Goal: Feedback & Contribution: Leave review/rating

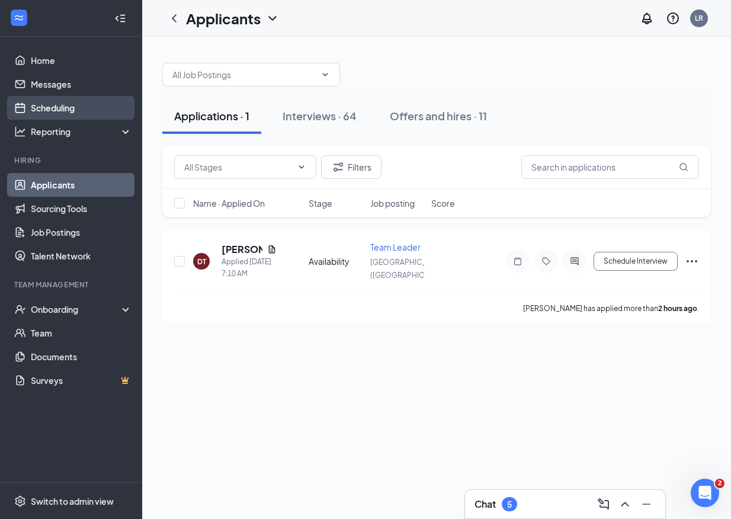
click at [72, 104] on link "Scheduling" at bounding box center [81, 108] width 101 height 24
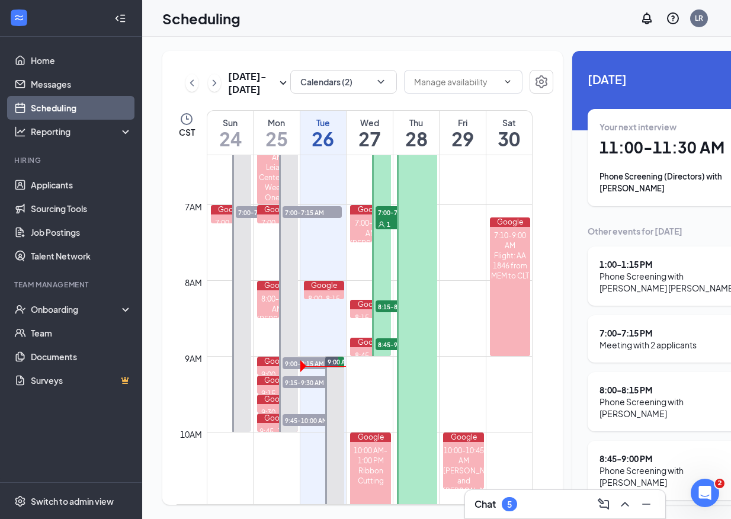
scroll to position [473, 0]
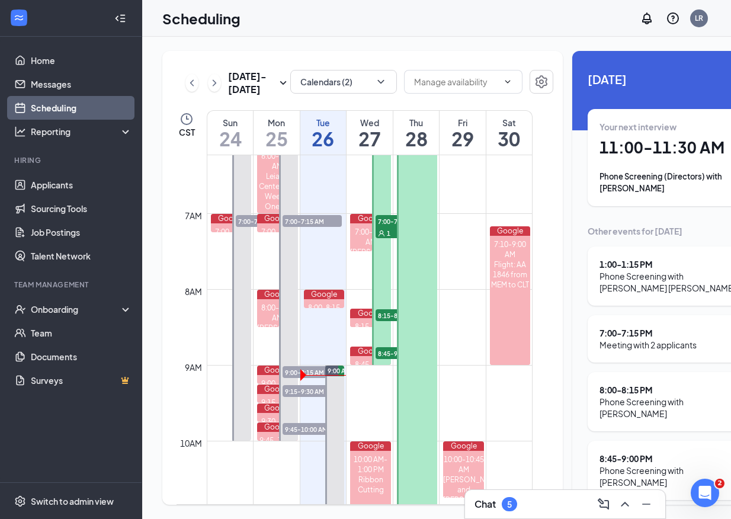
click at [320, 227] on span "7:00-7:15 AM" at bounding box center [311, 221] width 59 height 12
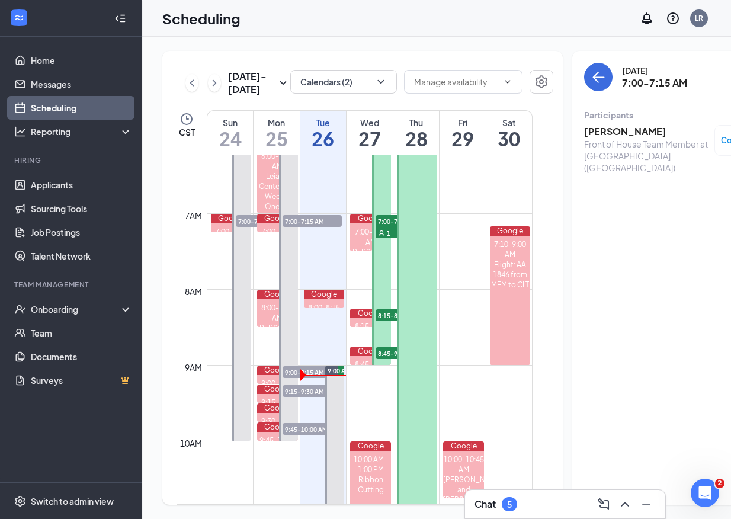
click at [606, 129] on h3 "[PERSON_NAME]" at bounding box center [646, 131] width 124 height 13
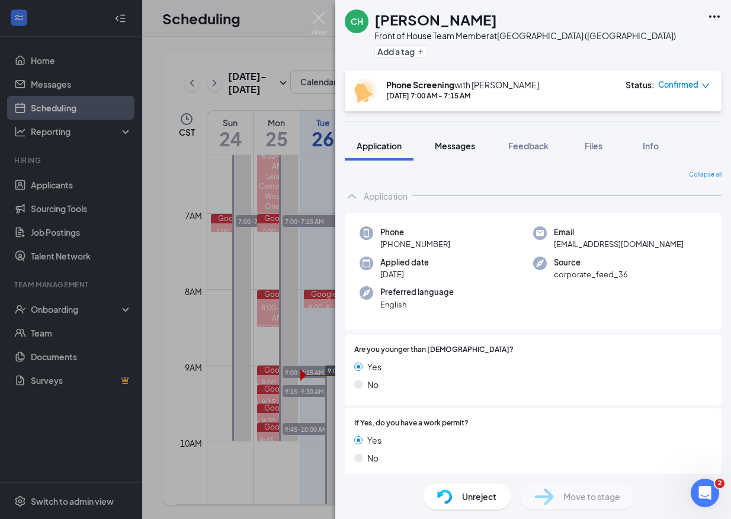
click at [462, 144] on span "Messages" at bounding box center [455, 145] width 40 height 11
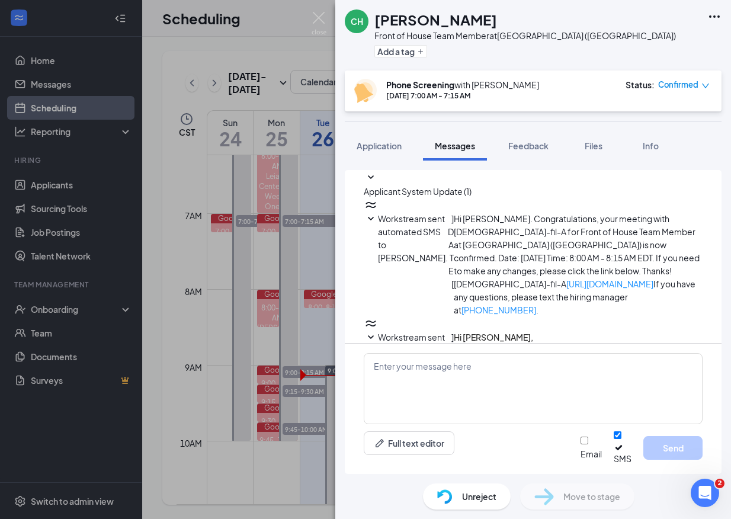
scroll to position [368, 0]
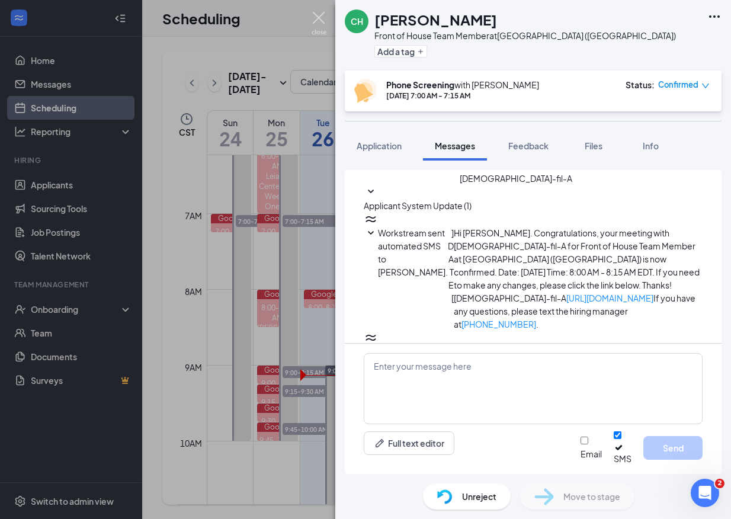
click at [322, 20] on img at bounding box center [318, 23] width 15 height 23
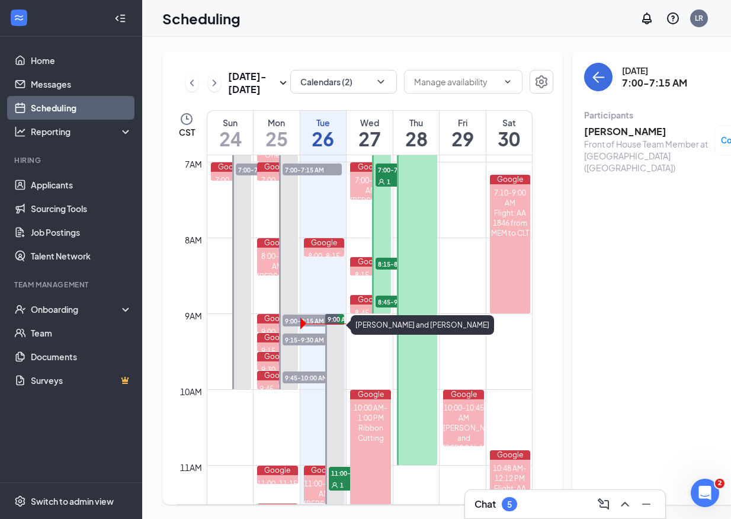
scroll to position [537, 0]
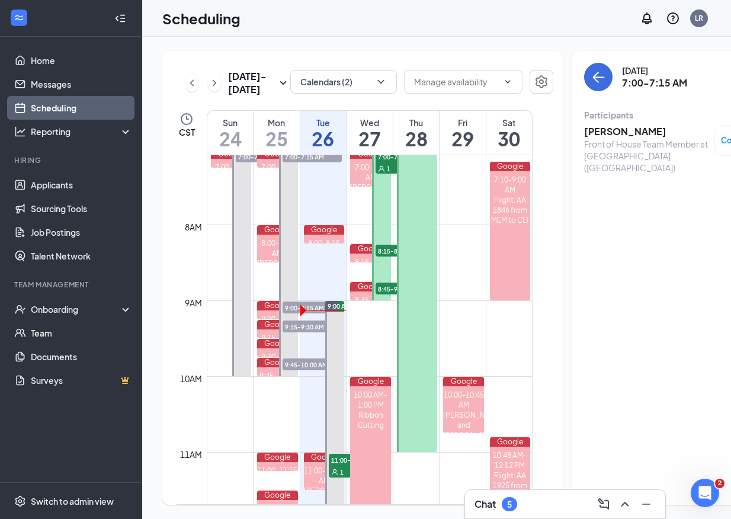
click at [314, 332] on span "9:15-9:30 AM" at bounding box center [311, 326] width 59 height 12
click at [289, 313] on span "9:00-9:15 AM" at bounding box center [311, 307] width 59 height 12
click at [621, 133] on h3 "[PERSON_NAME]" at bounding box center [646, 131] width 124 height 13
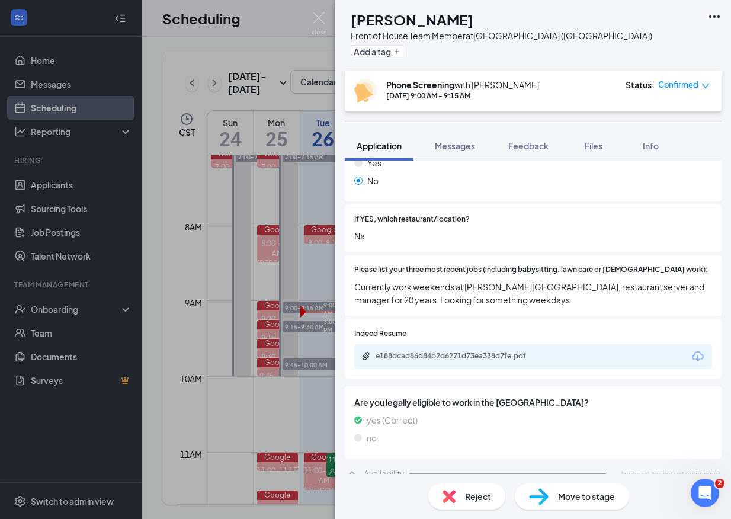
scroll to position [357, 0]
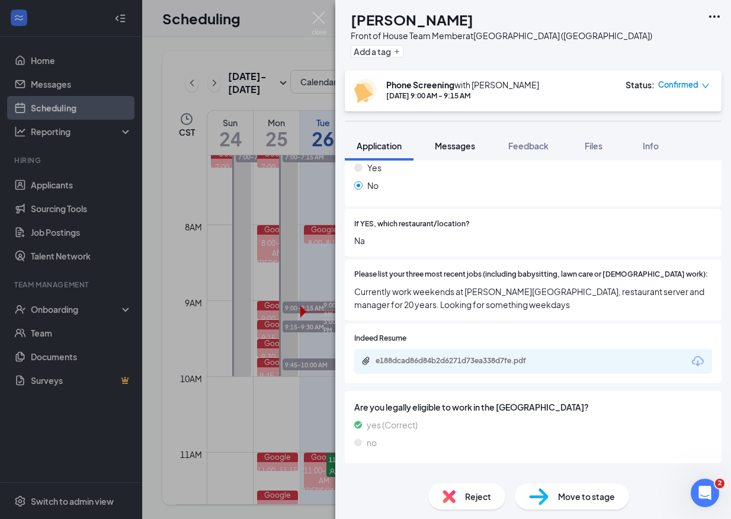
click at [458, 143] on span "Messages" at bounding box center [455, 145] width 40 height 11
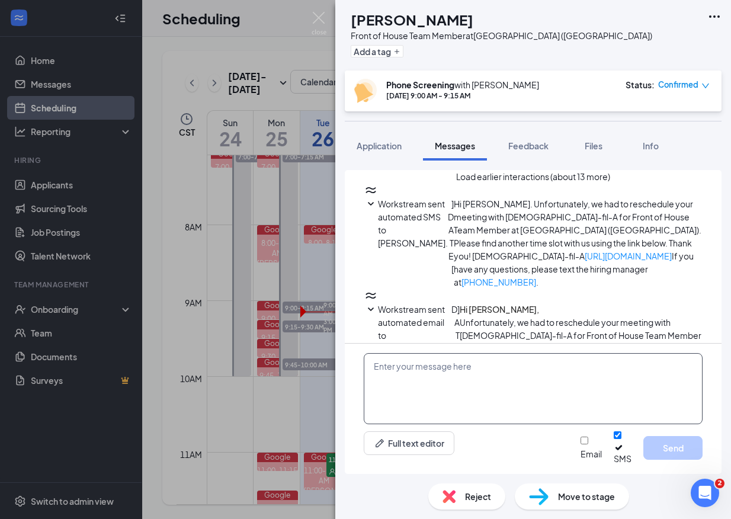
click at [405, 374] on textarea at bounding box center [533, 388] width 339 height 71
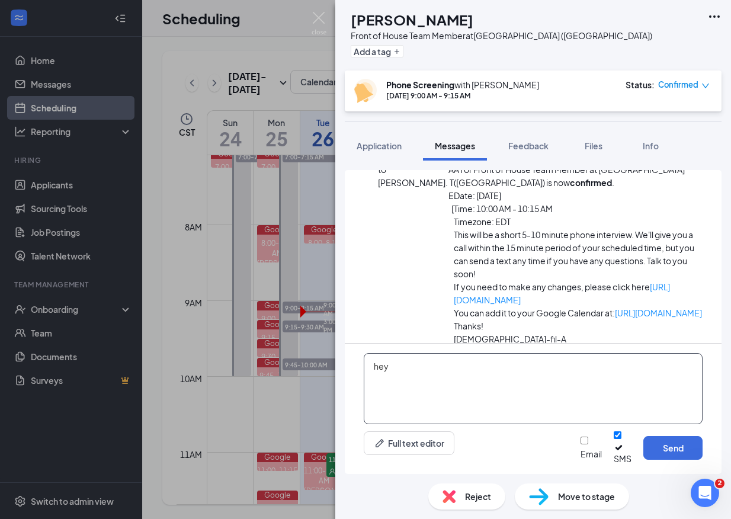
scroll to position [520, 0]
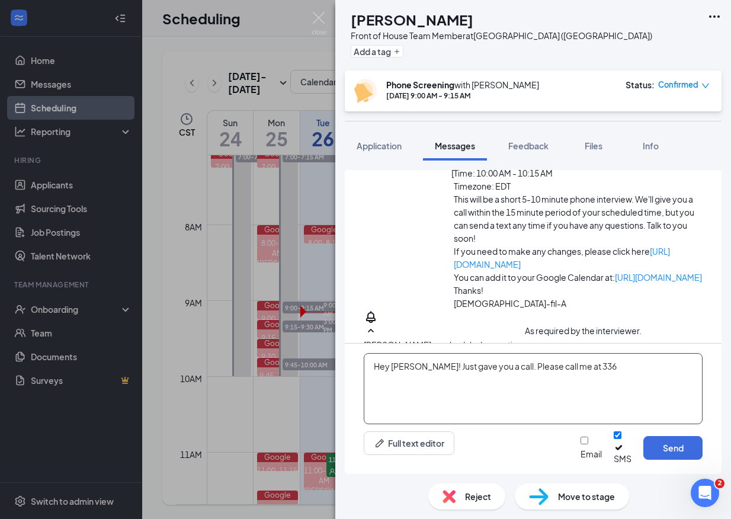
type textarea "Hey [PERSON_NAME]! Just gave you a call. Please call me at 336-"
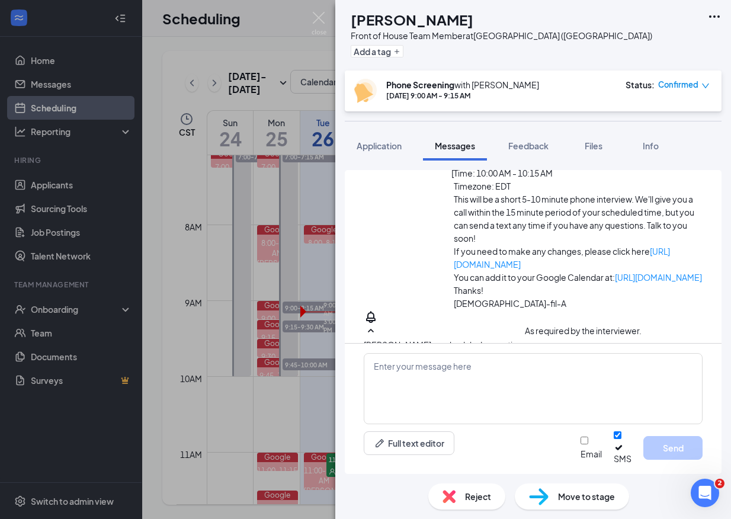
click at [328, 12] on div "NB [PERSON_NAME] Front of House Team Member at [GEOGRAPHIC_DATA] ([GEOGRAPHIC_D…" at bounding box center [365, 259] width 731 height 519
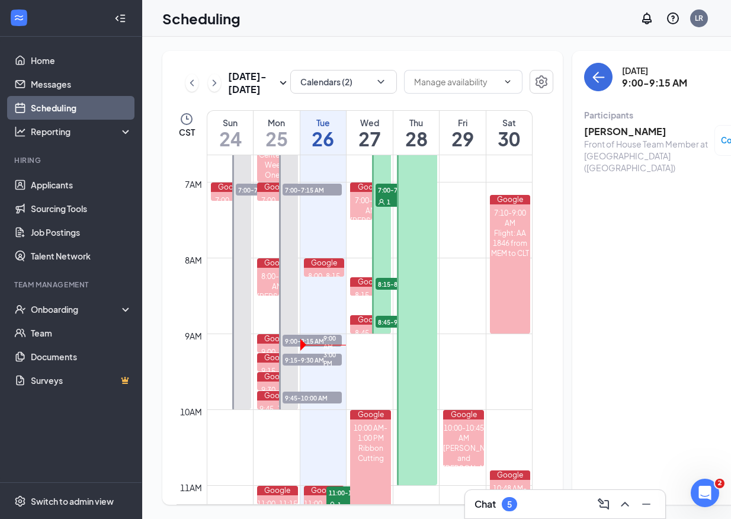
scroll to position [518, 0]
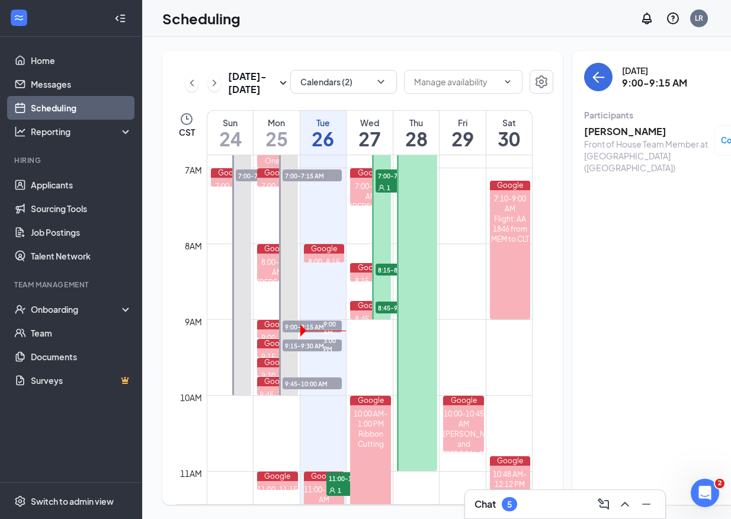
click at [312, 332] on span "9:00-9:15 AM" at bounding box center [311, 326] width 59 height 12
click at [291, 351] on span "9:15-9:30 AM" at bounding box center [311, 345] width 59 height 12
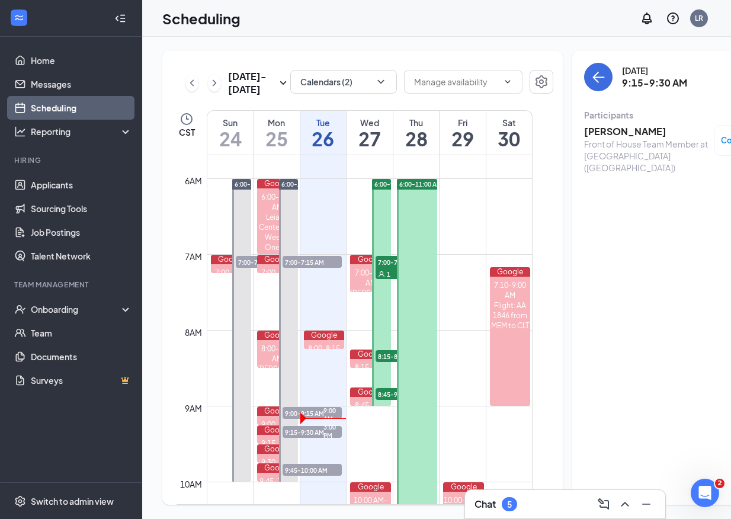
scroll to position [343, 0]
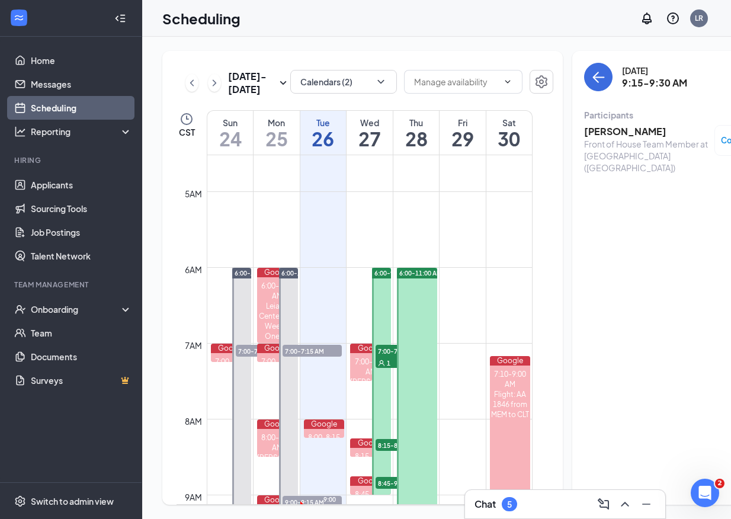
click at [319, 149] on h1 "26" at bounding box center [323, 138] width 46 height 20
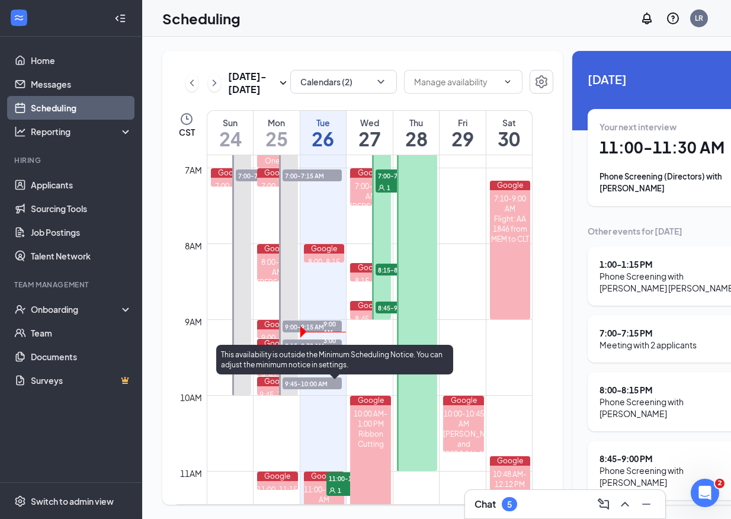
scroll to position [530, 0]
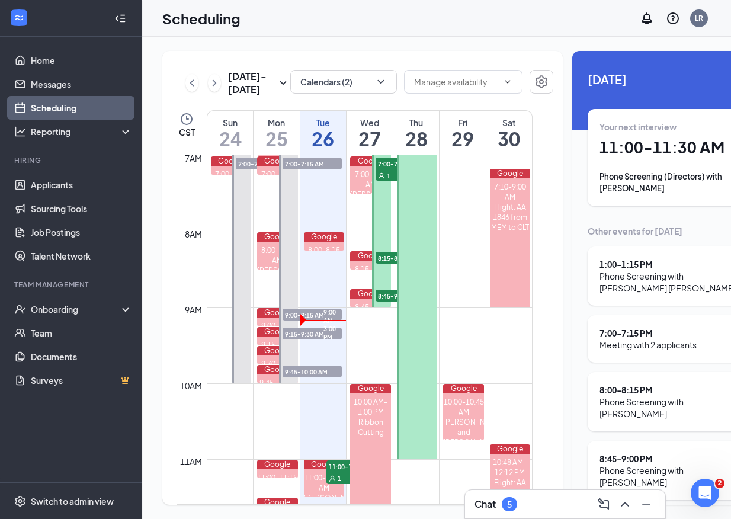
click at [293, 320] on span "9:00-9:15 AM" at bounding box center [311, 314] width 59 height 12
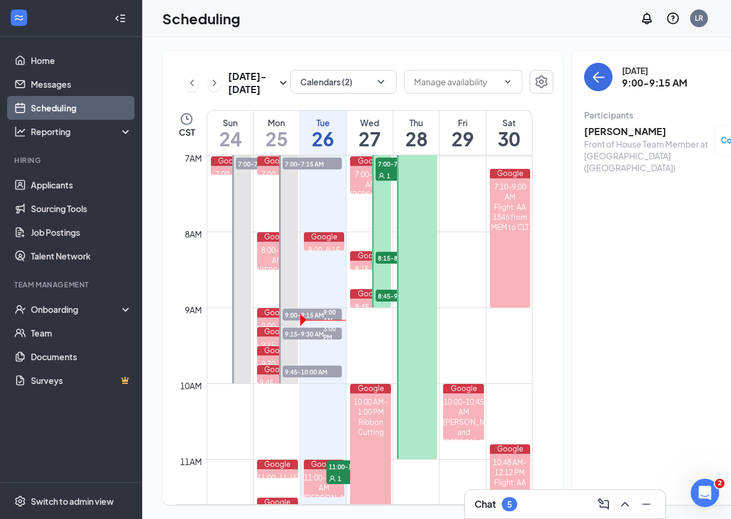
click at [599, 130] on h3 "[PERSON_NAME]" at bounding box center [646, 131] width 124 height 13
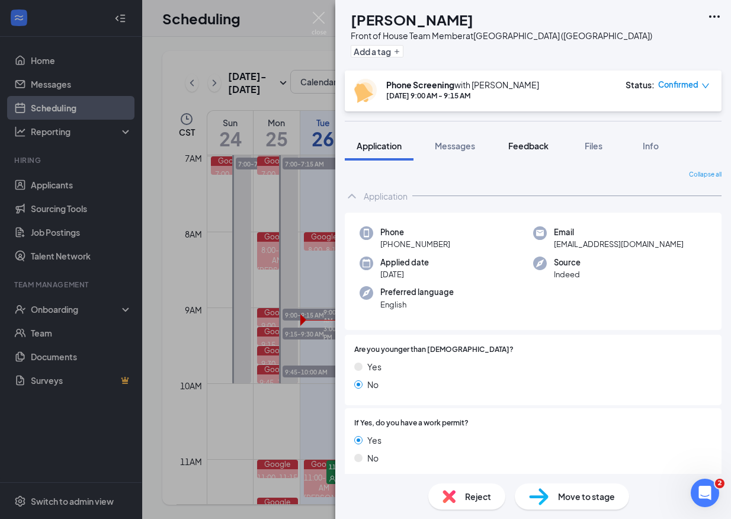
click at [522, 146] on span "Feedback" at bounding box center [528, 145] width 40 height 11
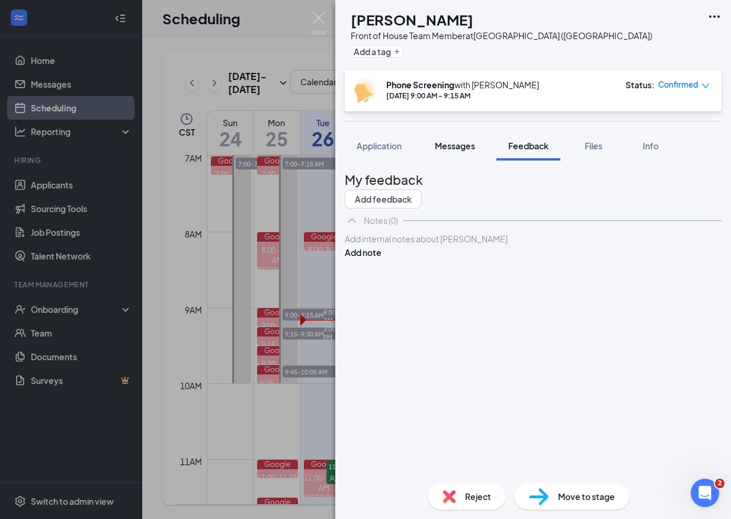
click at [458, 149] on span "Messages" at bounding box center [455, 145] width 40 height 11
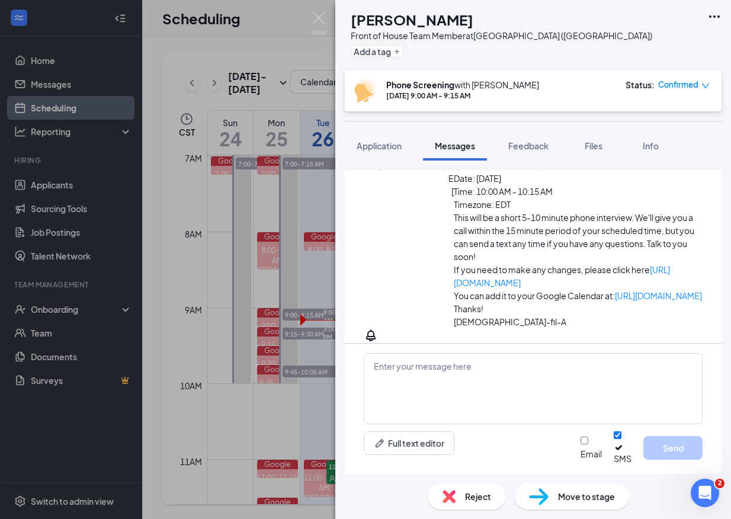
scroll to position [520, 0]
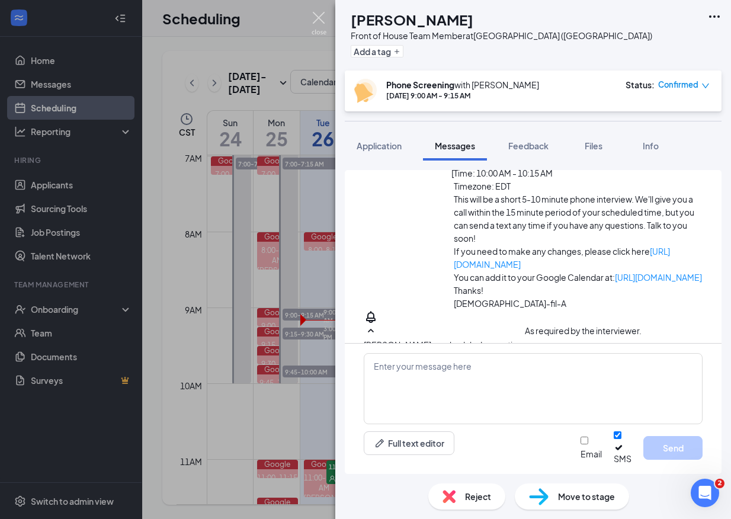
click at [323, 16] on img at bounding box center [318, 23] width 15 height 23
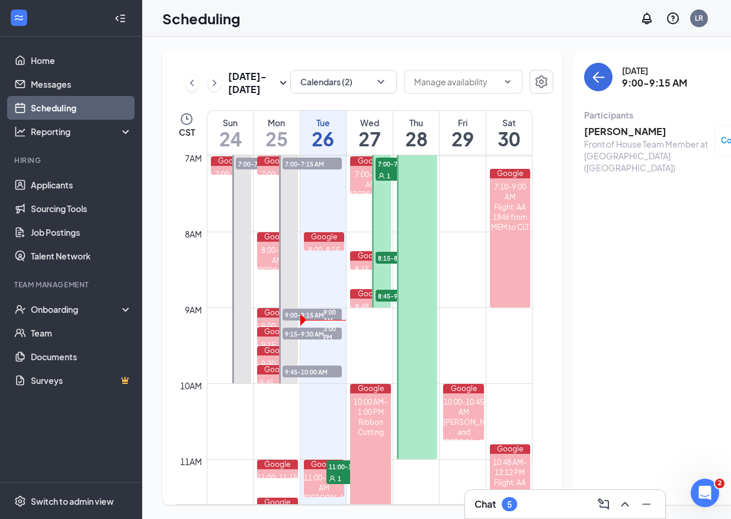
click at [288, 339] on span "9:15-9:30 AM" at bounding box center [311, 333] width 59 height 12
click at [587, 136] on h3 "[PERSON_NAME]" at bounding box center [646, 131] width 124 height 13
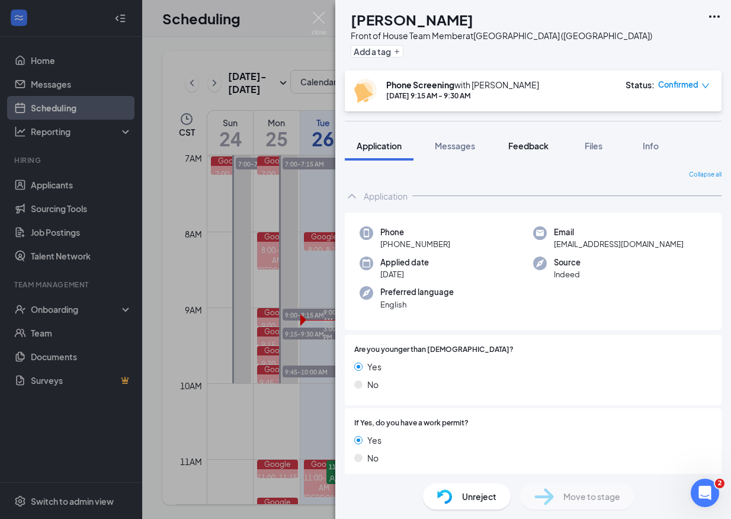
click at [528, 150] on span "Feedback" at bounding box center [528, 145] width 40 height 11
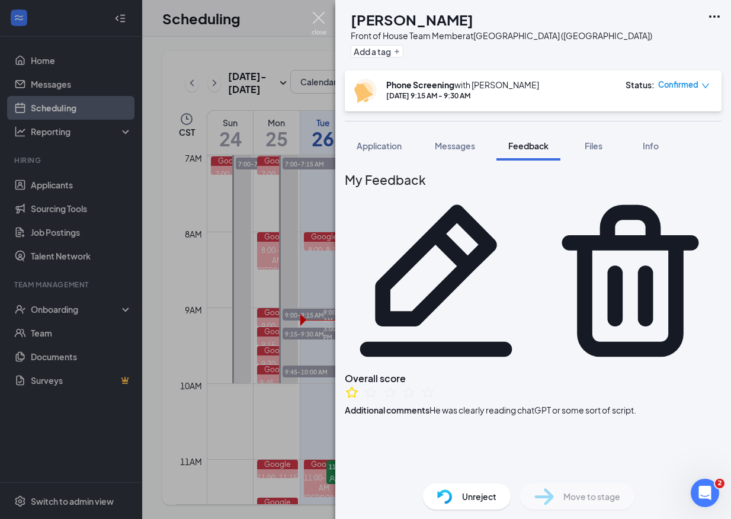
click at [319, 18] on img at bounding box center [318, 23] width 15 height 23
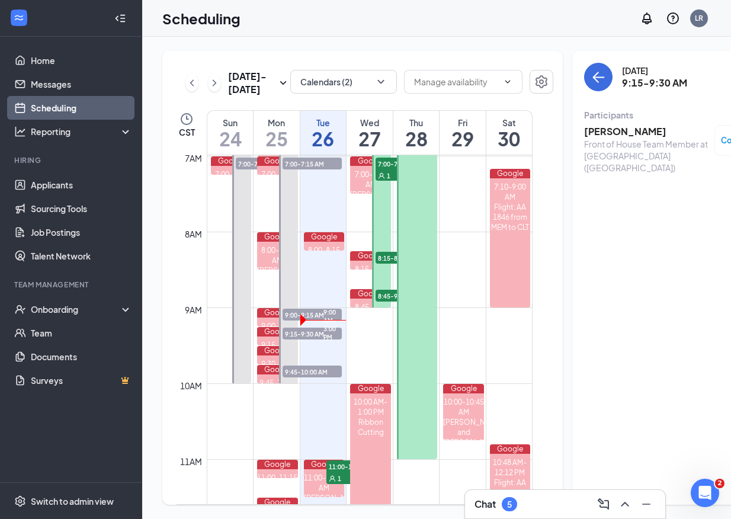
click at [294, 377] on span "9:45-10:00 AM" at bounding box center [311, 371] width 59 height 12
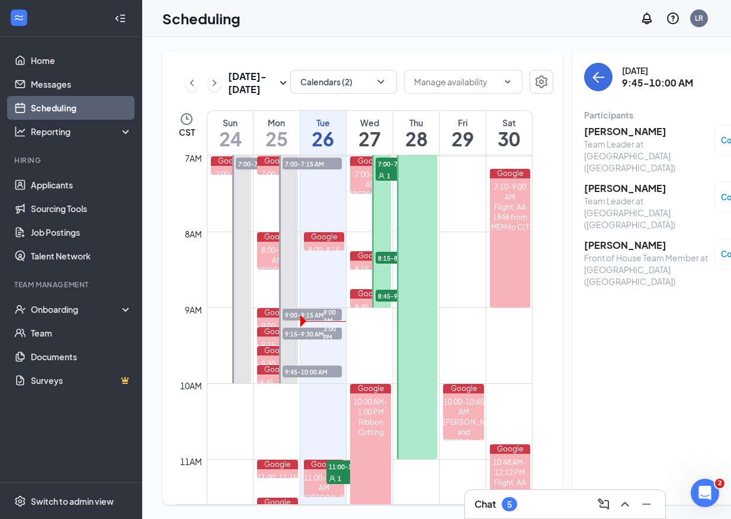
click at [311, 320] on span "9:00-9:15 AM" at bounding box center [311, 314] width 59 height 12
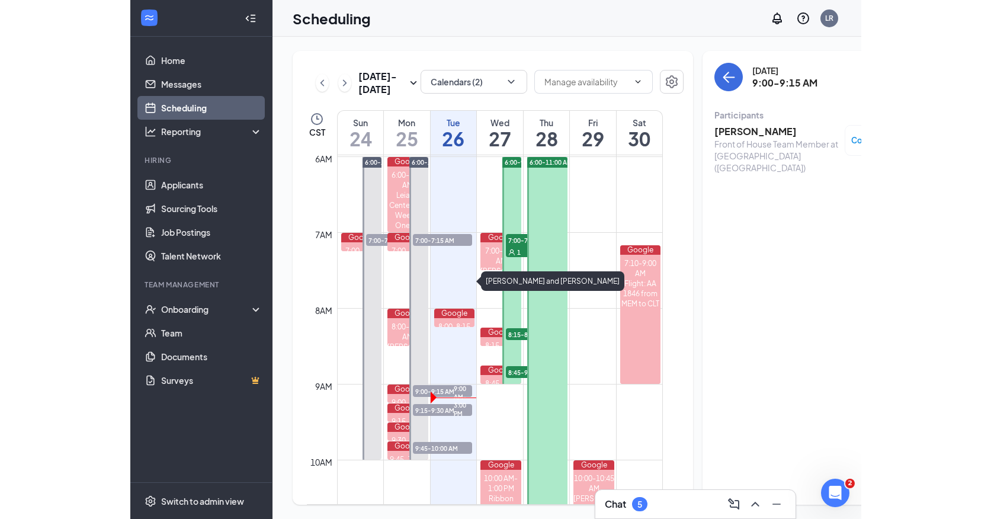
scroll to position [431, 0]
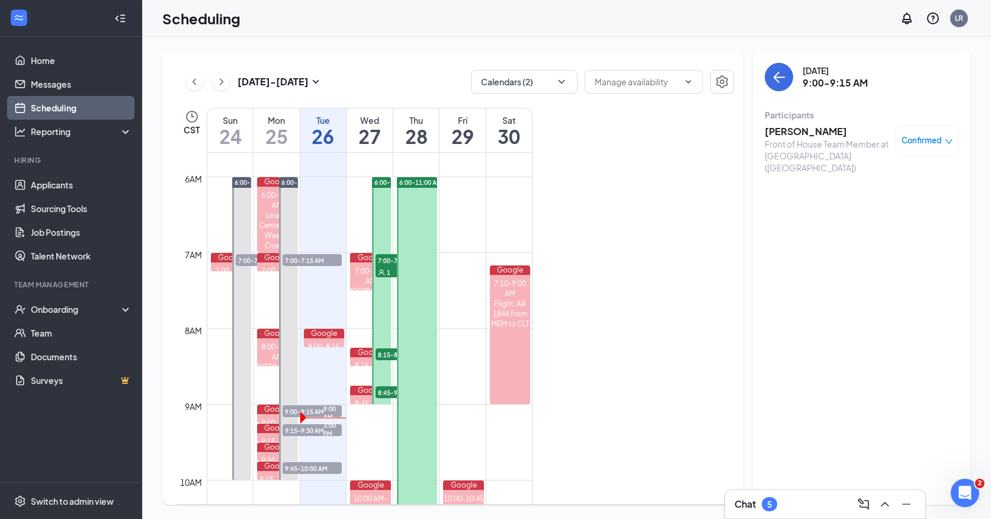
click at [730, 131] on h3 "[PERSON_NAME]" at bounding box center [826, 131] width 124 height 13
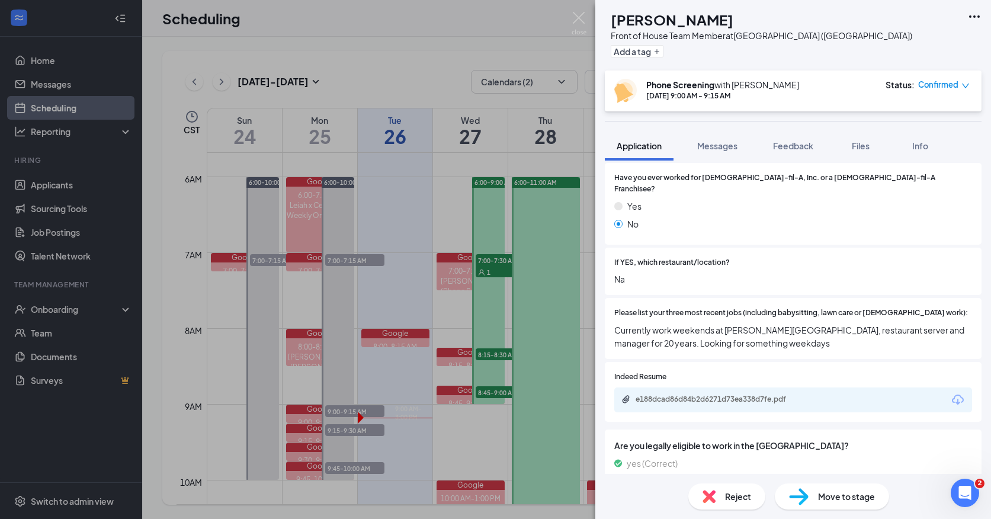
scroll to position [362, 0]
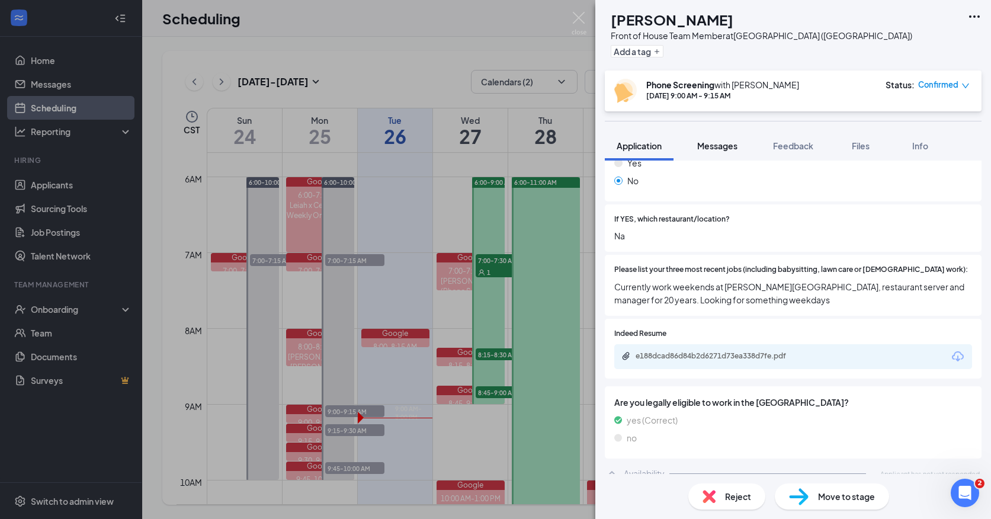
click at [725, 145] on span "Messages" at bounding box center [717, 145] width 40 height 11
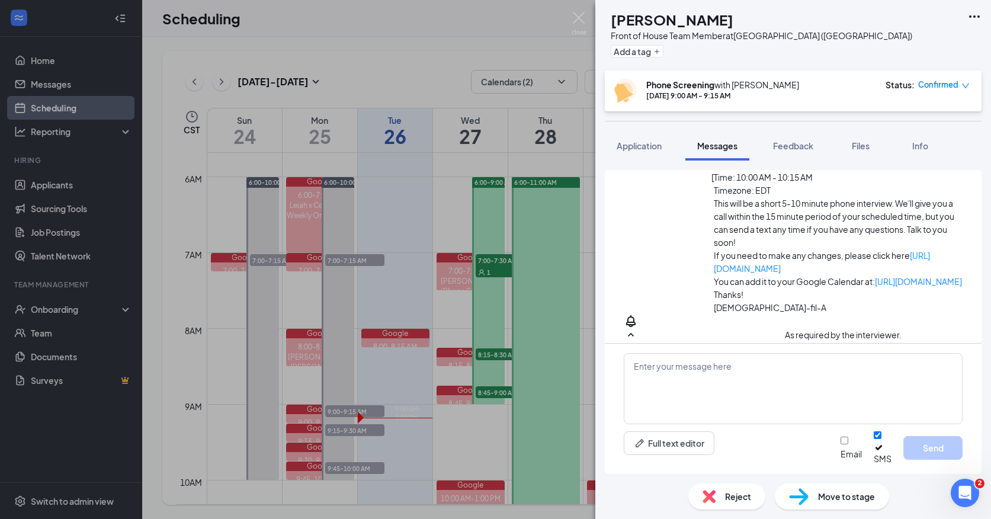
scroll to position [520, 0]
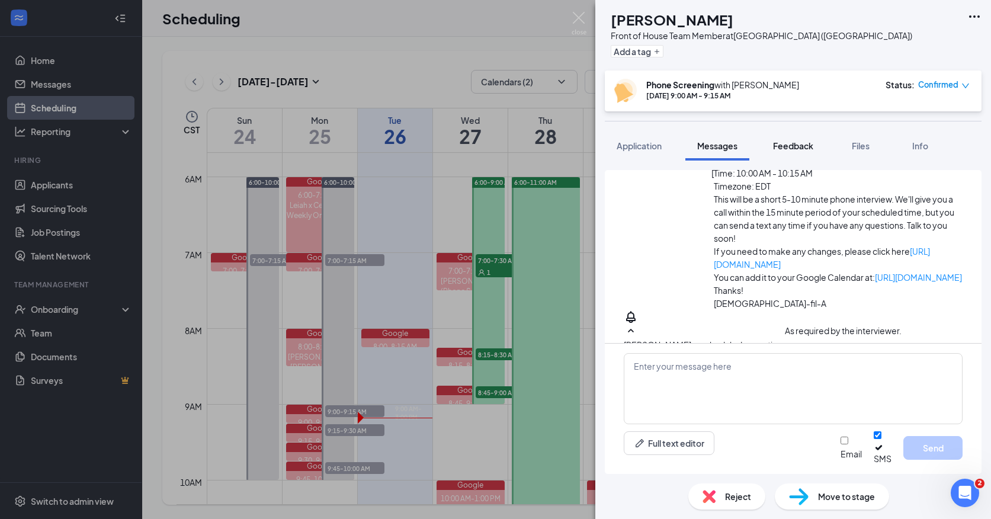
click at [730, 144] on span "Feedback" at bounding box center [793, 145] width 40 height 11
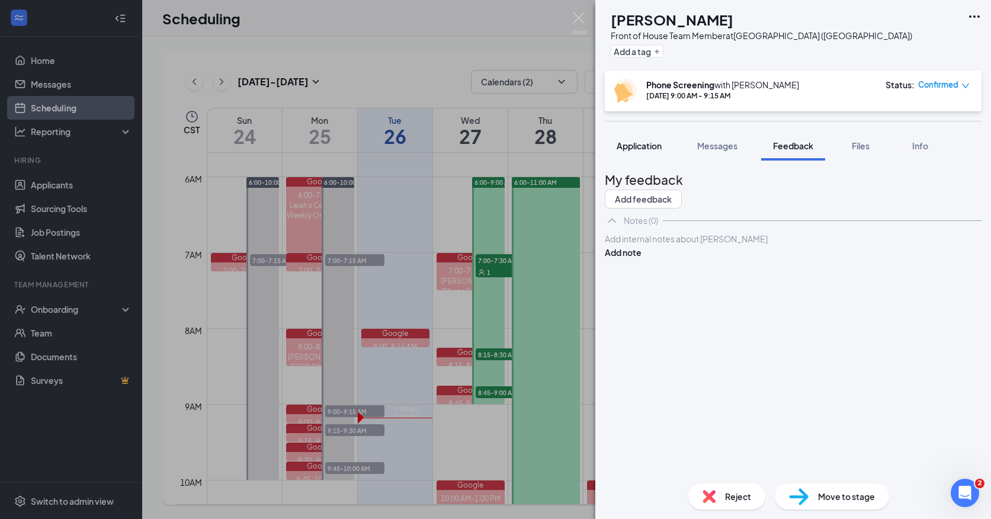
click at [645, 144] on span "Application" at bounding box center [638, 145] width 45 height 11
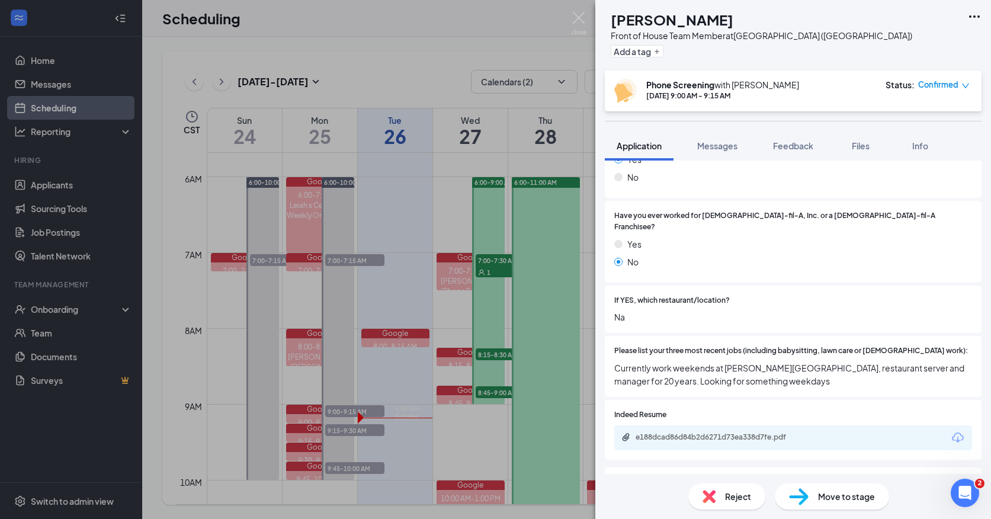
scroll to position [362, 0]
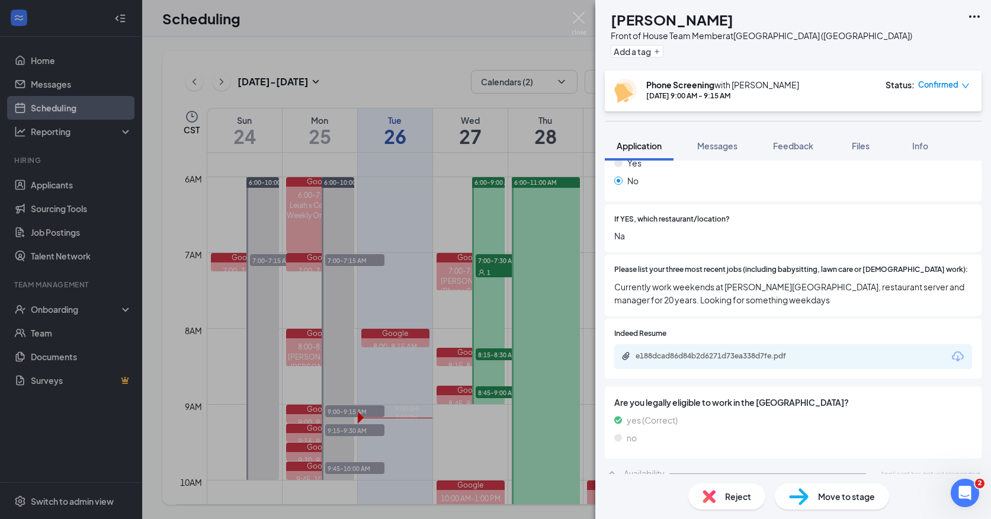
click at [637, 467] on div "Availability" at bounding box center [643, 473] width 41 height 12
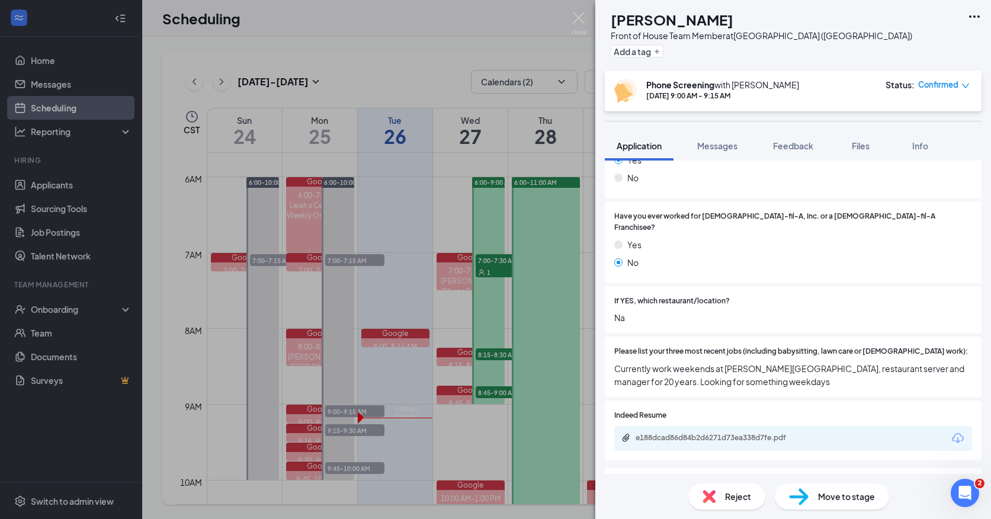
scroll to position [292, 0]
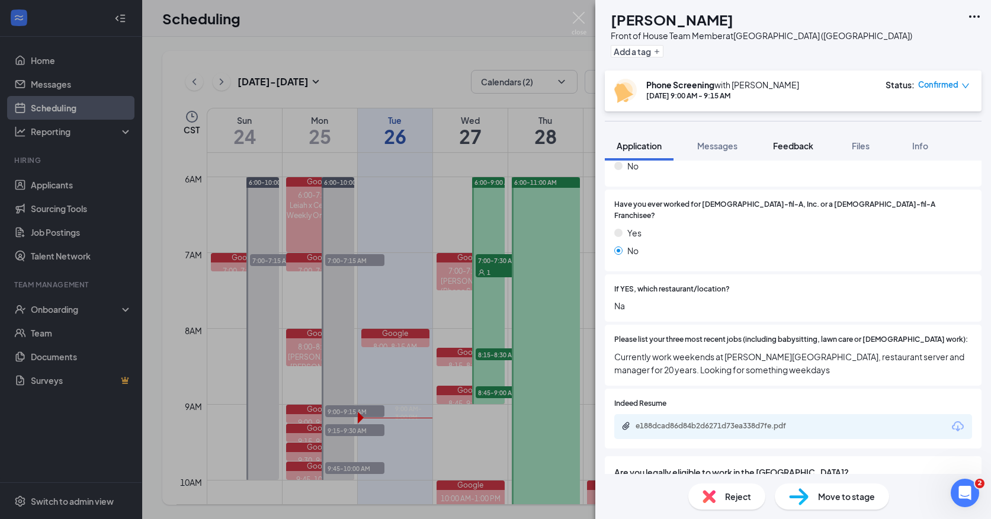
click at [730, 146] on span "Feedback" at bounding box center [793, 145] width 40 height 11
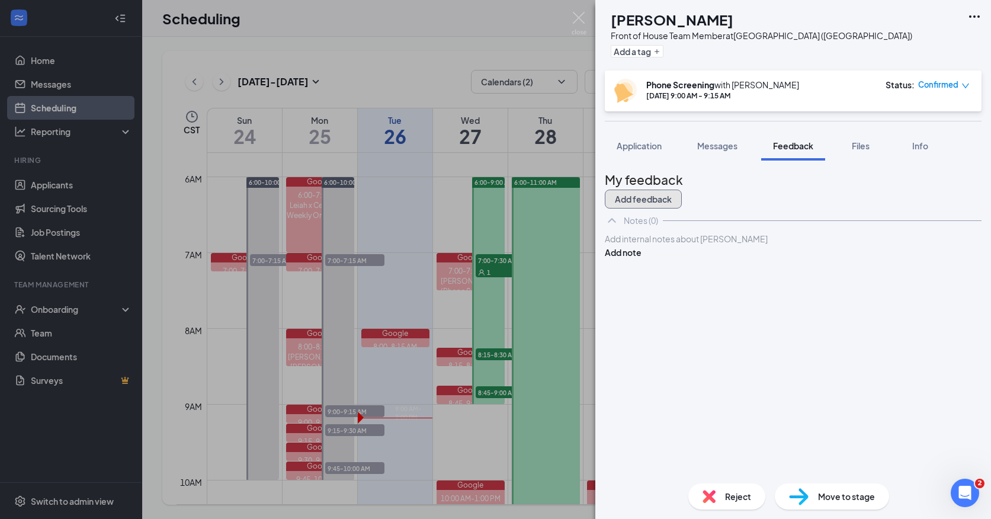
click at [682, 189] on button "Add feedback" at bounding box center [643, 198] width 77 height 19
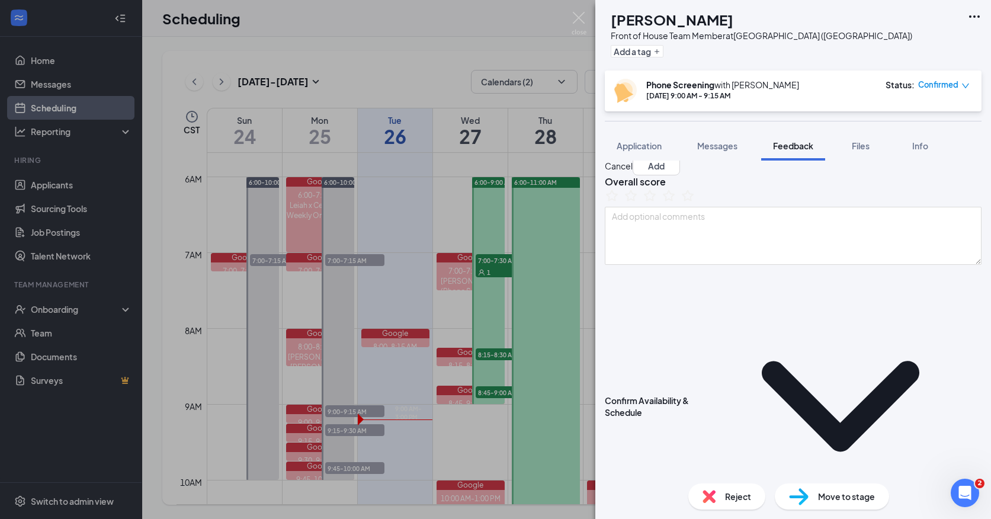
scroll to position [35, 0]
type textarea "Available [DATE]-[DATE], open until 2 PM. No availability on weekends"
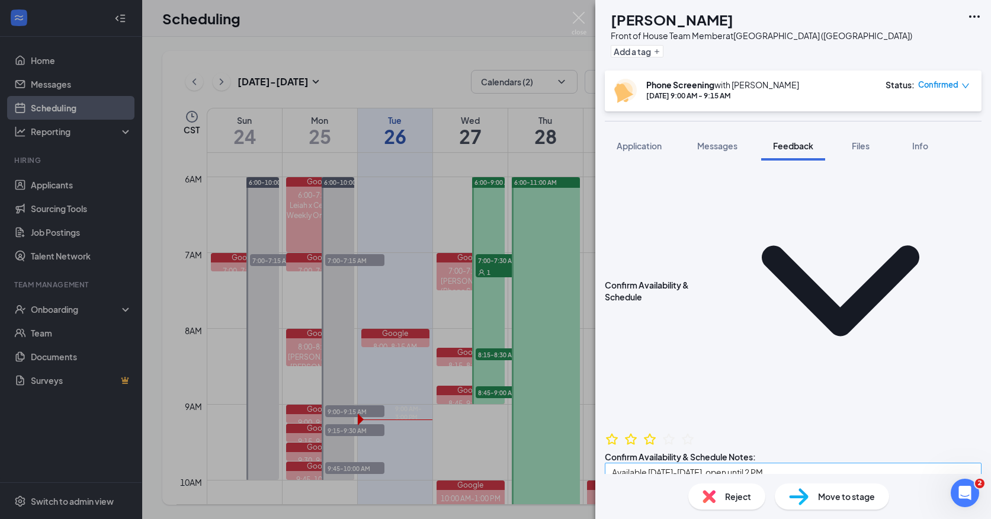
scroll to position [149, 0]
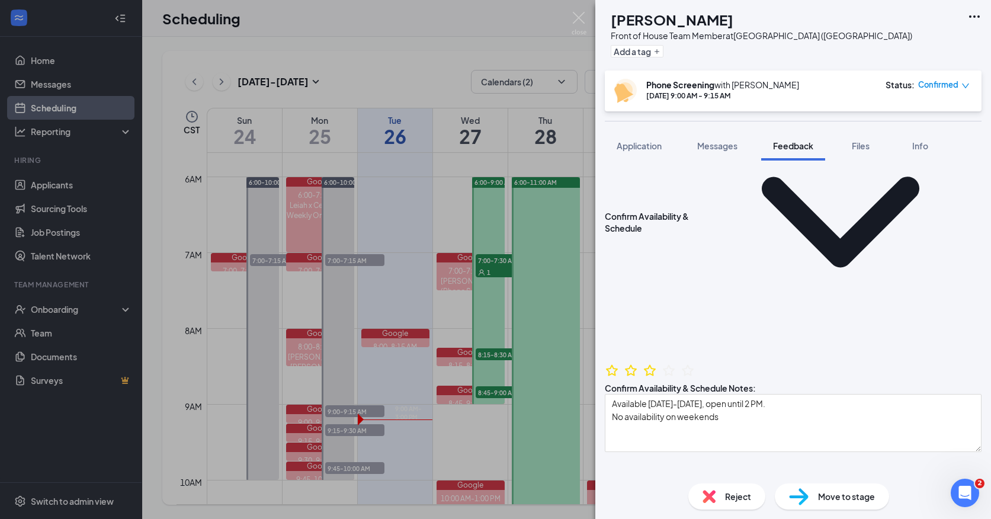
scroll to position [195, 0]
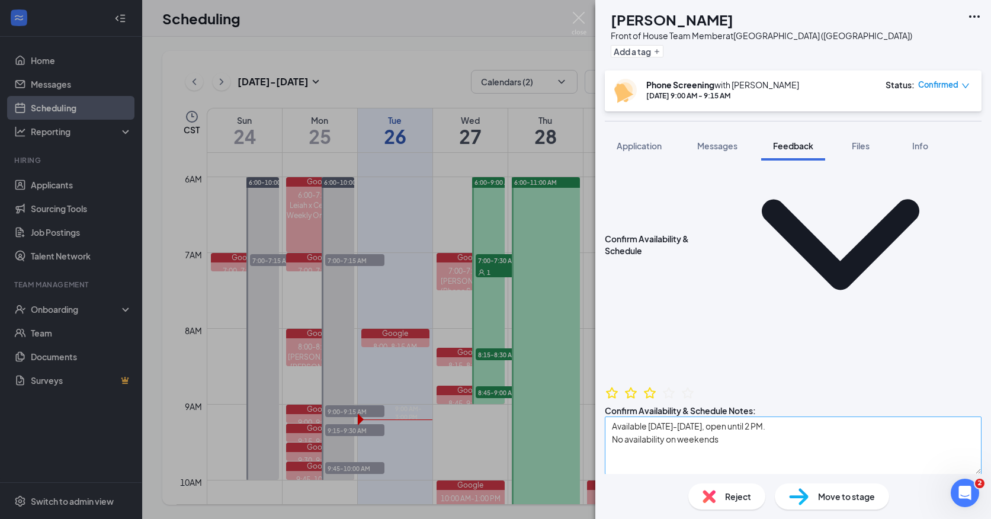
type textarea "Lots of food experience."
click at [730, 416] on textarea "Available [DATE]-[DATE], open until 2 PM. No availability on weekends" at bounding box center [793, 445] width 377 height 58
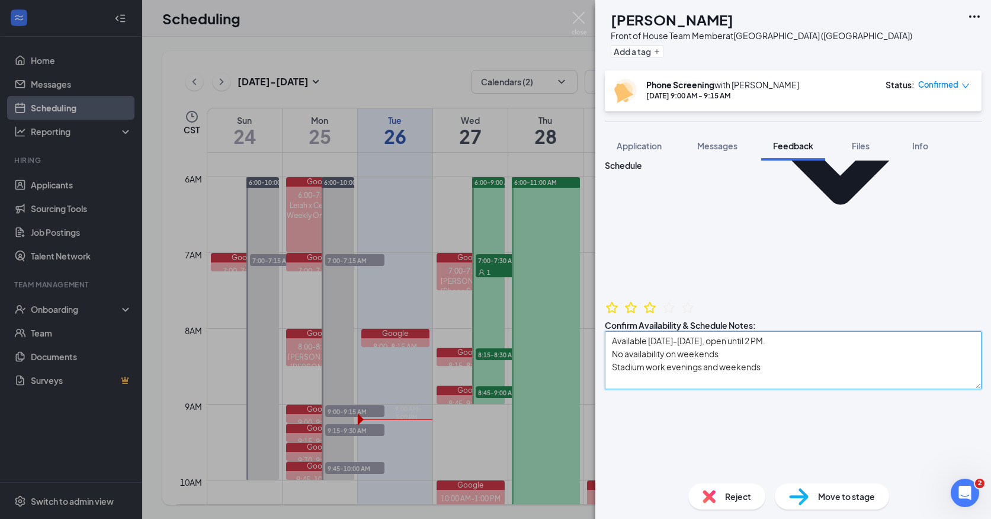
scroll to position [284, 0]
type textarea "Available [DATE]-[DATE], open until 2 PM. No availability on weekends Stadium w…"
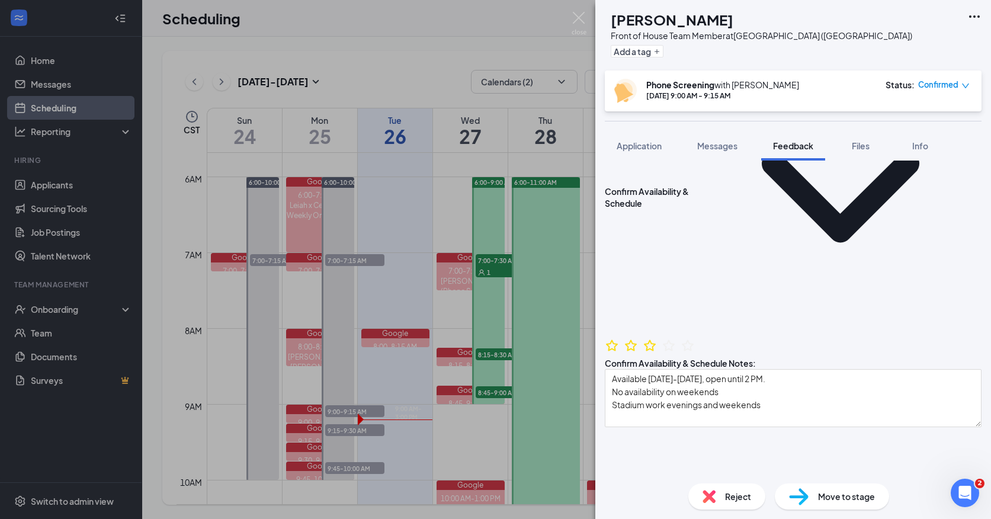
scroll to position [225, 0]
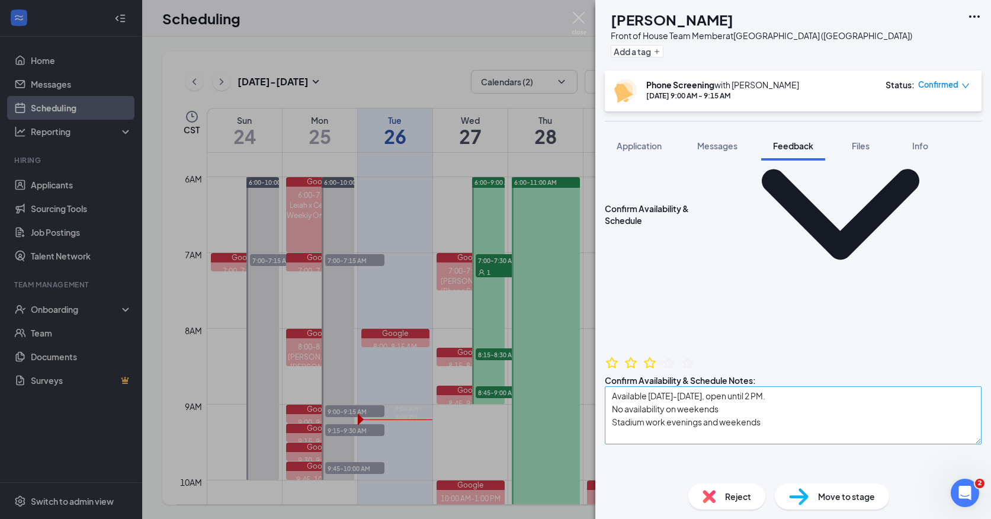
type textarea "Lots of food experience."
click at [730, 386] on textarea "Available [DATE]-[DATE], open until 2 PM. No availability on weekends Stadium w…" at bounding box center [793, 415] width 377 height 58
click at [692, 386] on textarea "Available [DATE]-[DATE], open until 2 PM. No availability on weekends Stadium w…" at bounding box center [793, 415] width 377 height 58
click at [730, 386] on textarea "Available [DATE]-[DATE], open until 2 PM. No availability on weekends Stadium w…" at bounding box center [793, 415] width 377 height 58
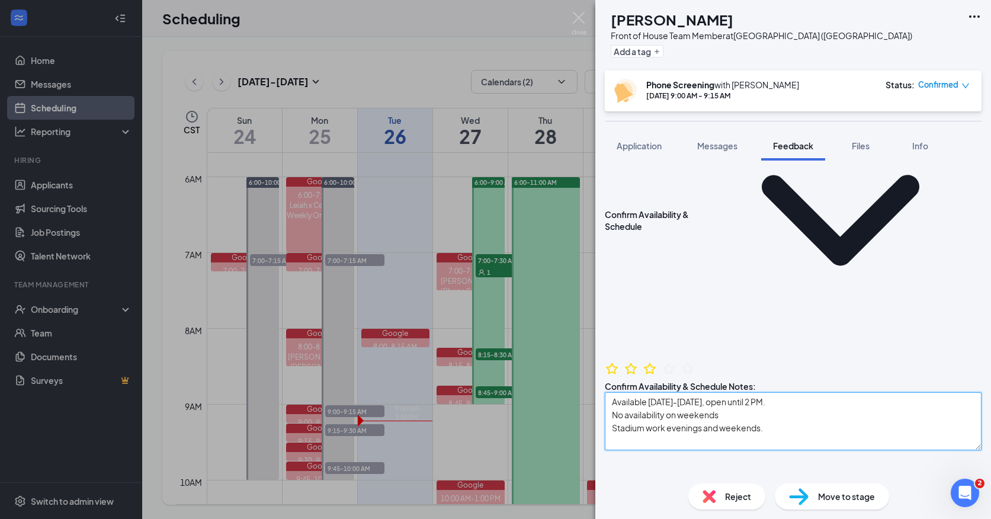
scroll to position [252, 0]
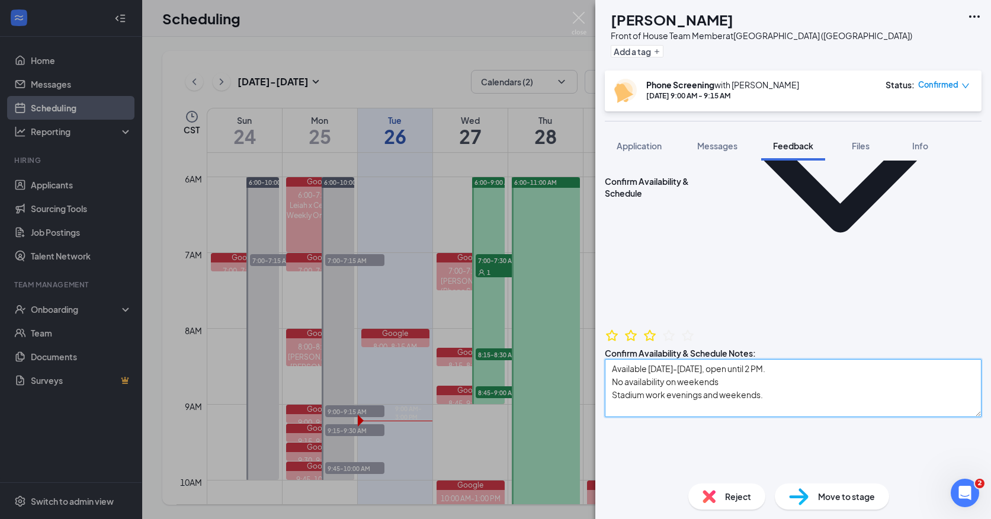
type textarea "Available [DATE]-[DATE], open until 2 PM. No availability on weekends Stadium w…"
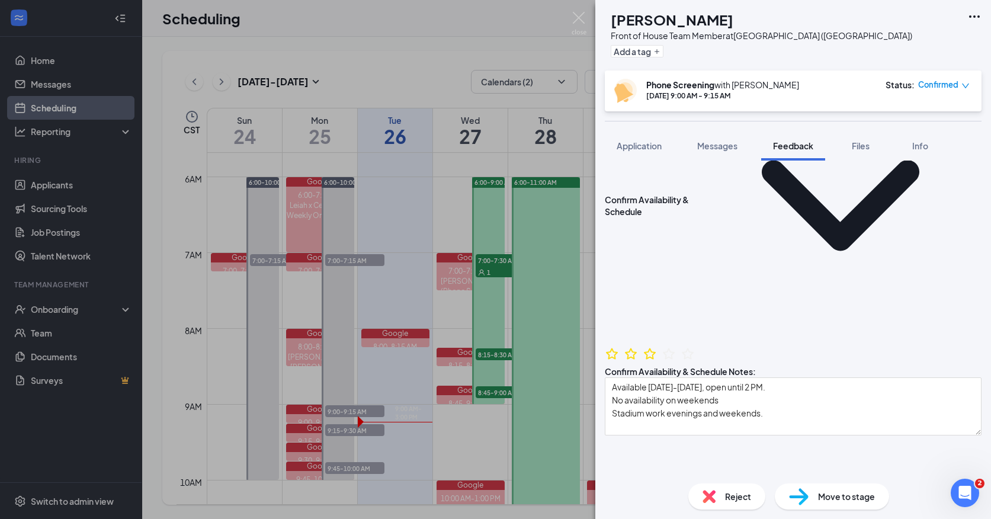
scroll to position [226, 0]
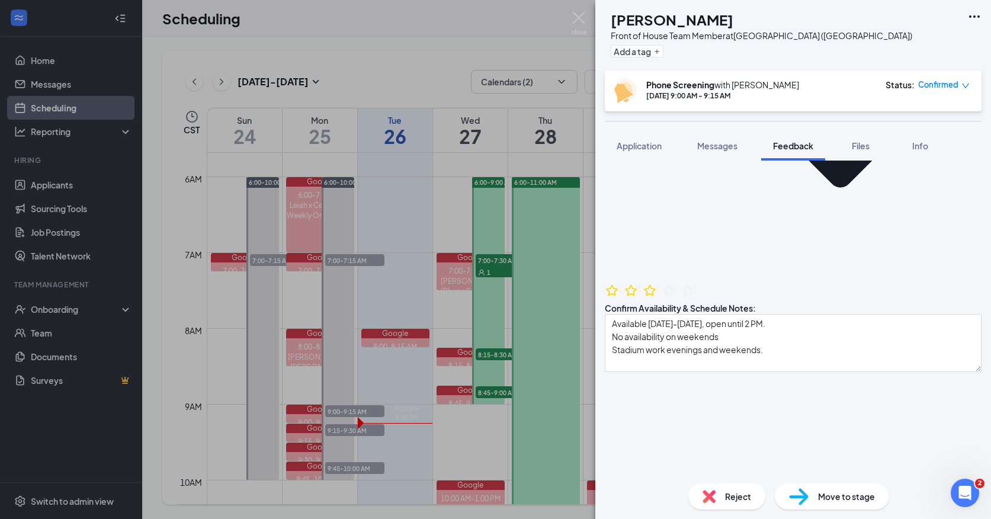
scroll to position [313, 0]
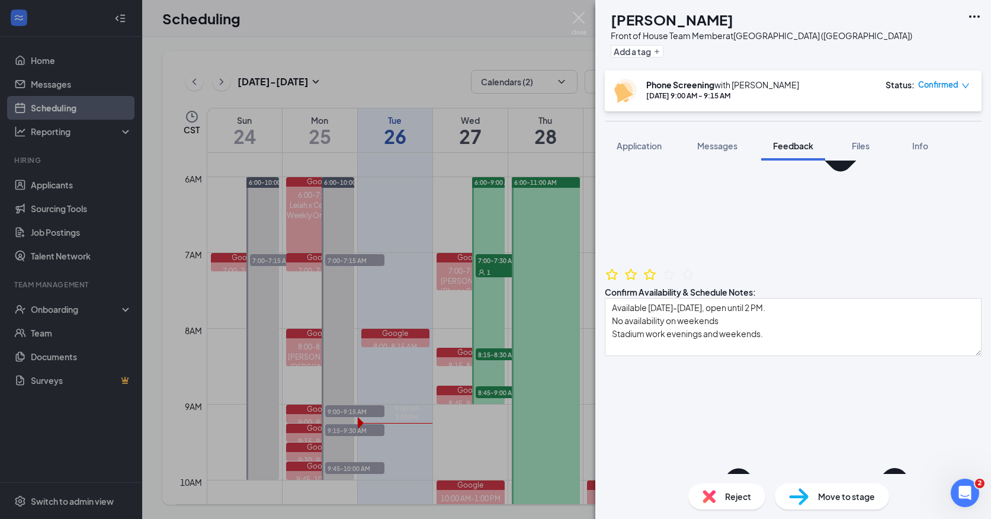
type textarea "Lots of food experience. Introduced to [DEMOGRAPHIC_DATA]-fil-A in the south. W…"
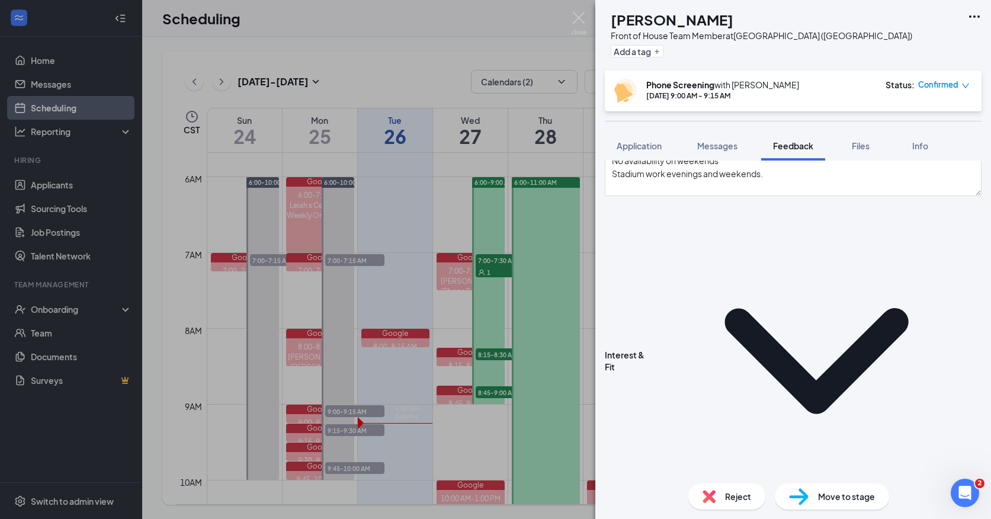
scroll to position [482, 0]
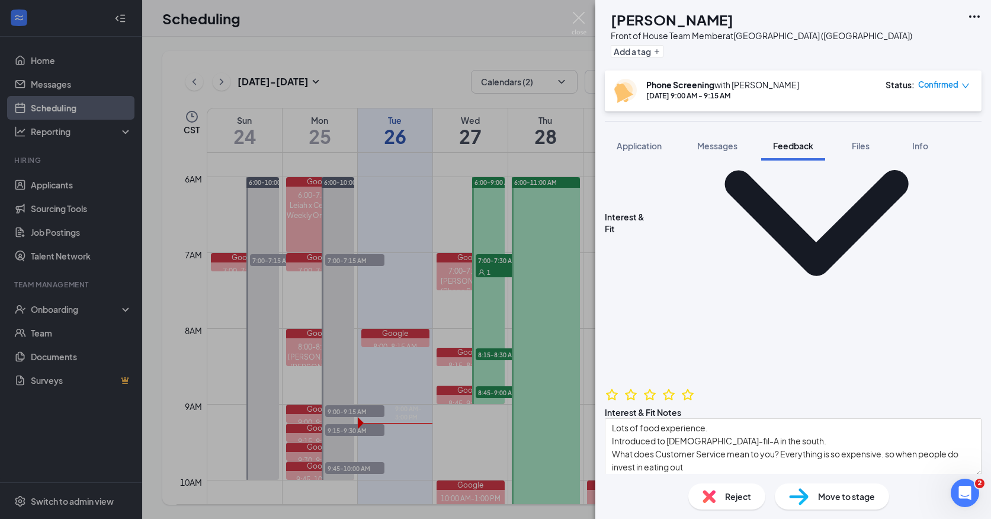
scroll to position [610, 0]
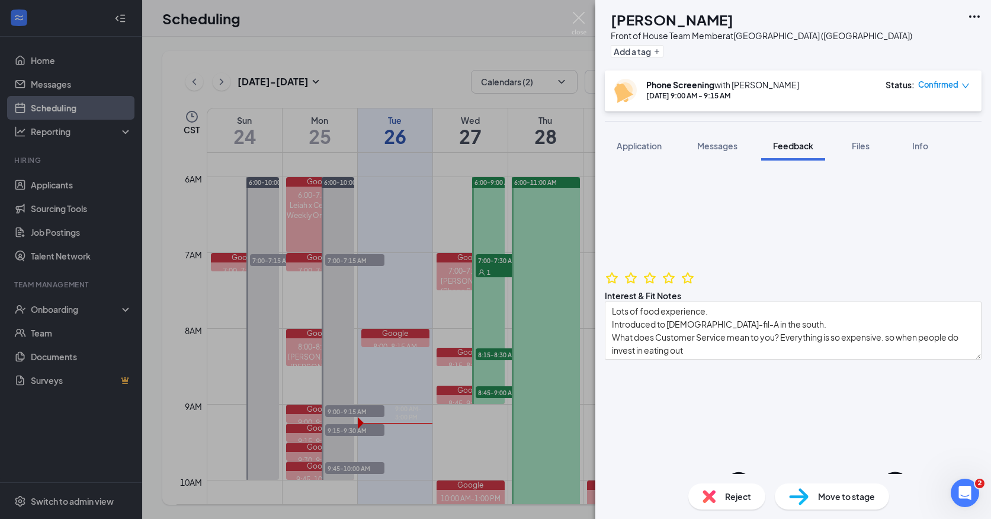
scroll to position [728, 0]
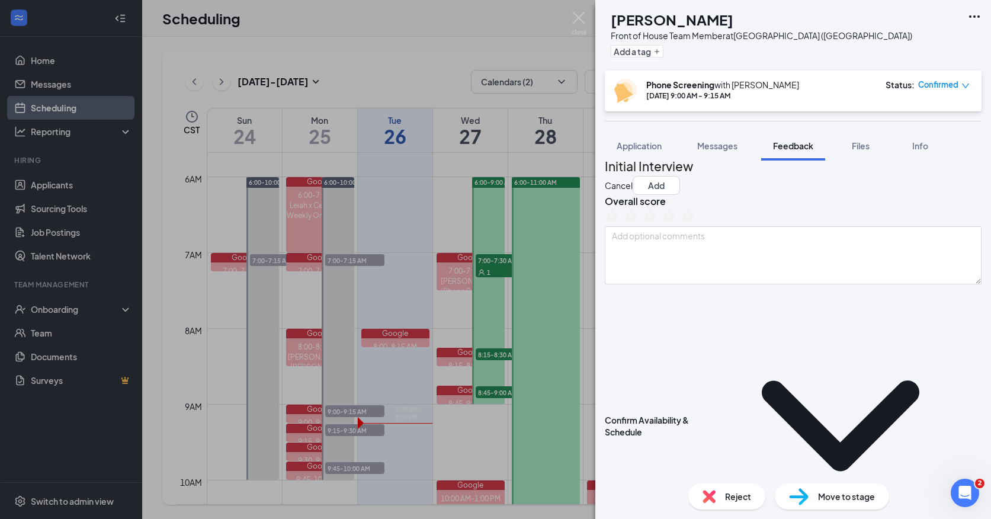
scroll to position [0, 0]
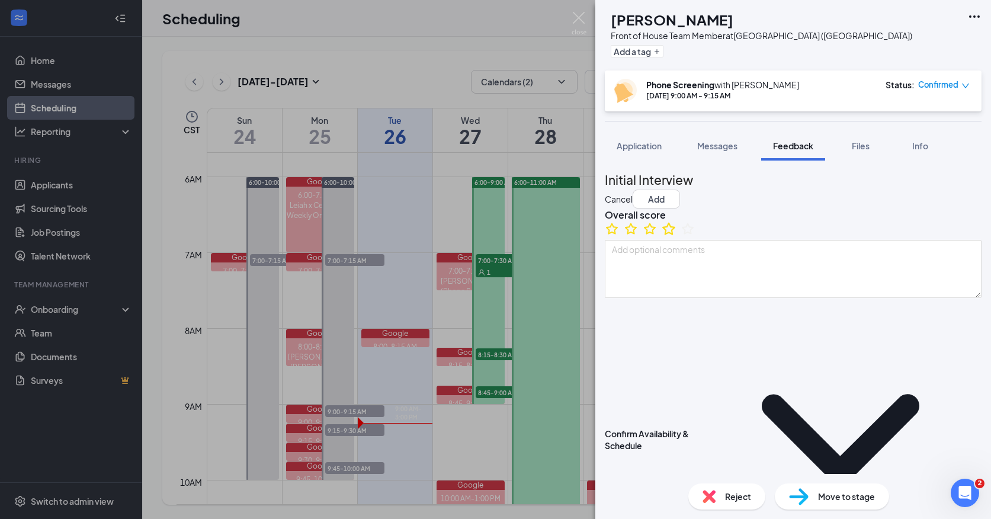
type textarea "Opening day."
click at [676, 236] on icon "StarBorder" at bounding box center [668, 228] width 15 height 15
click at [682, 288] on textarea at bounding box center [793, 269] width 377 height 58
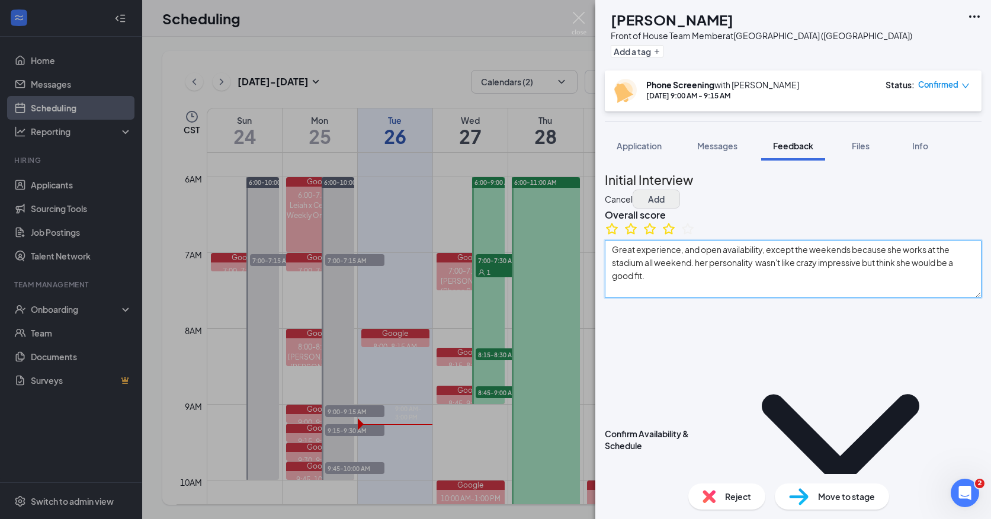
type textarea "Great experience, and open availability, except the weekends because she works …"
click at [680, 189] on button "Add" at bounding box center [655, 198] width 47 height 19
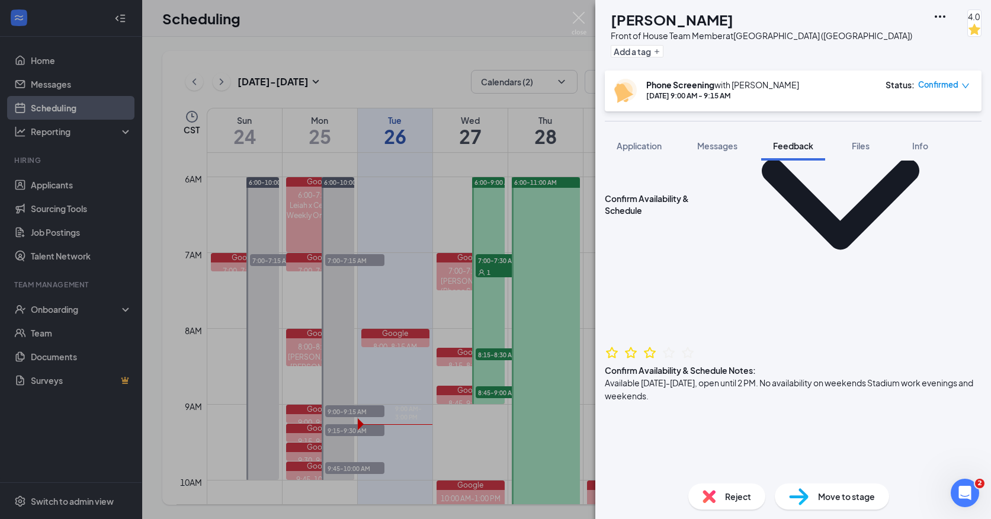
scroll to position [425, 0]
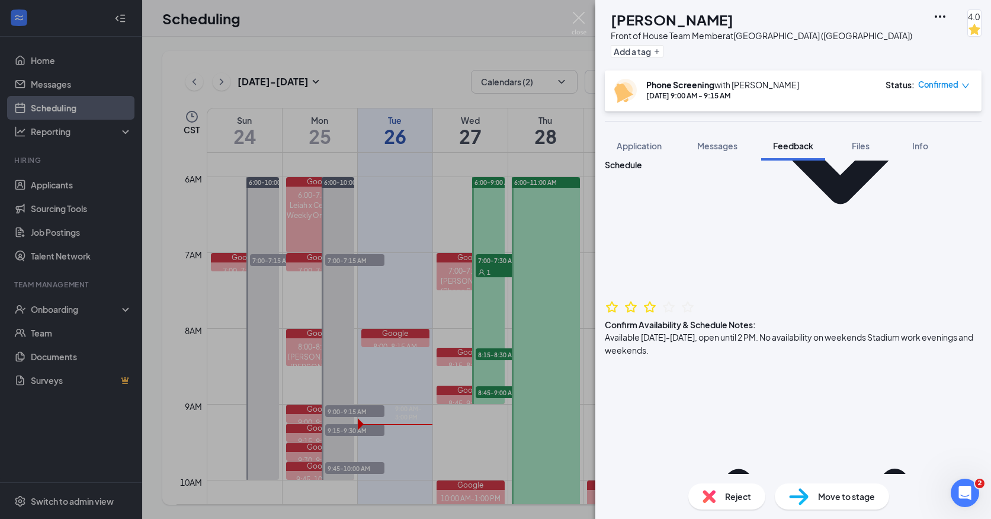
click at [730, 498] on span "Move to stage" at bounding box center [846, 496] width 57 height 13
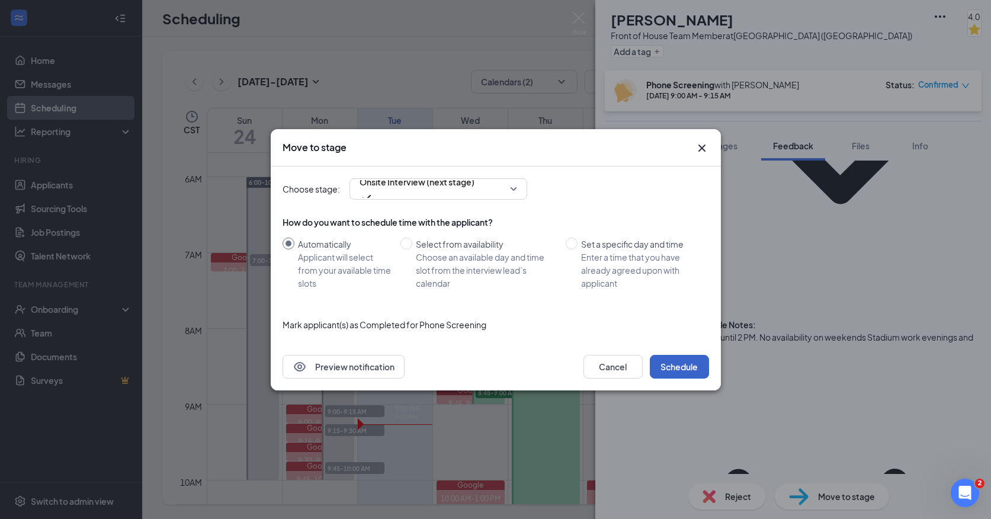
click at [680, 368] on button "Schedule" at bounding box center [679, 367] width 59 height 24
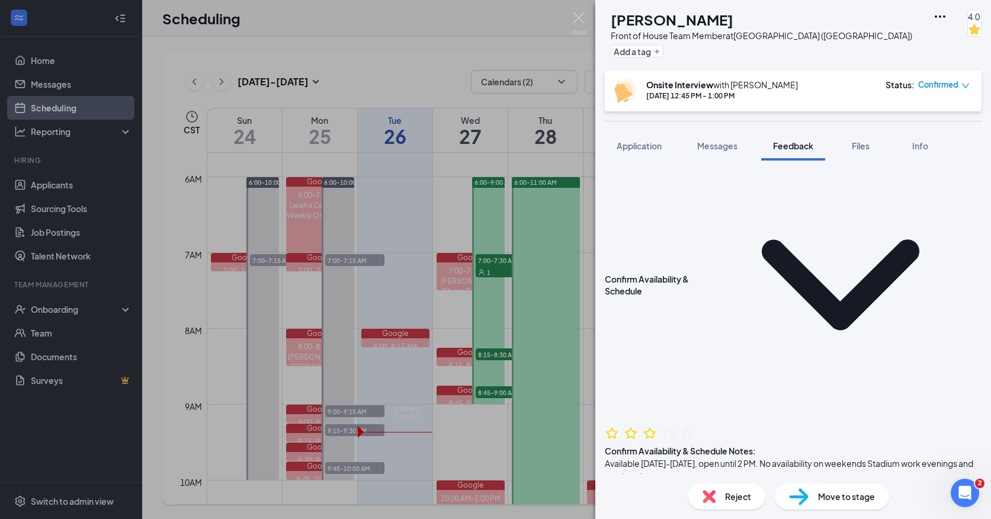
scroll to position [70, 0]
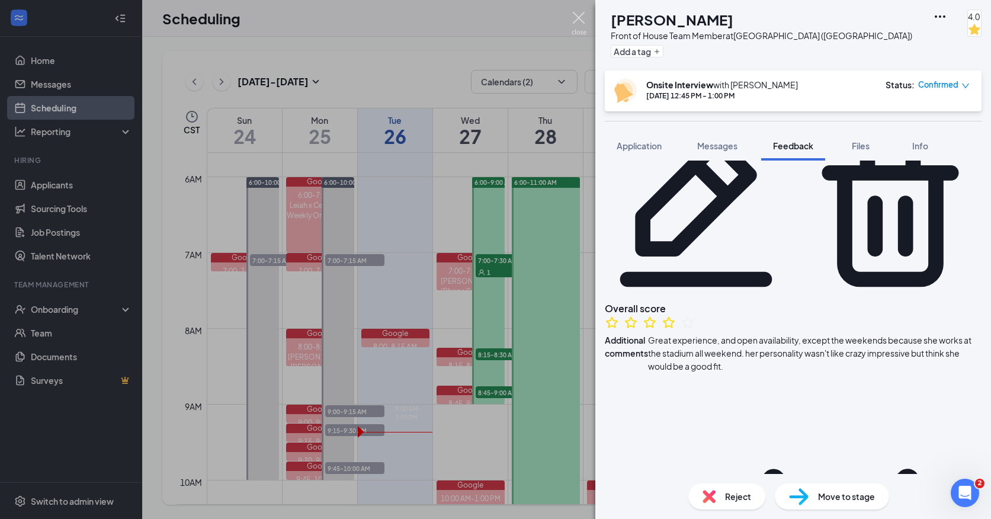
click at [577, 17] on img at bounding box center [578, 23] width 15 height 23
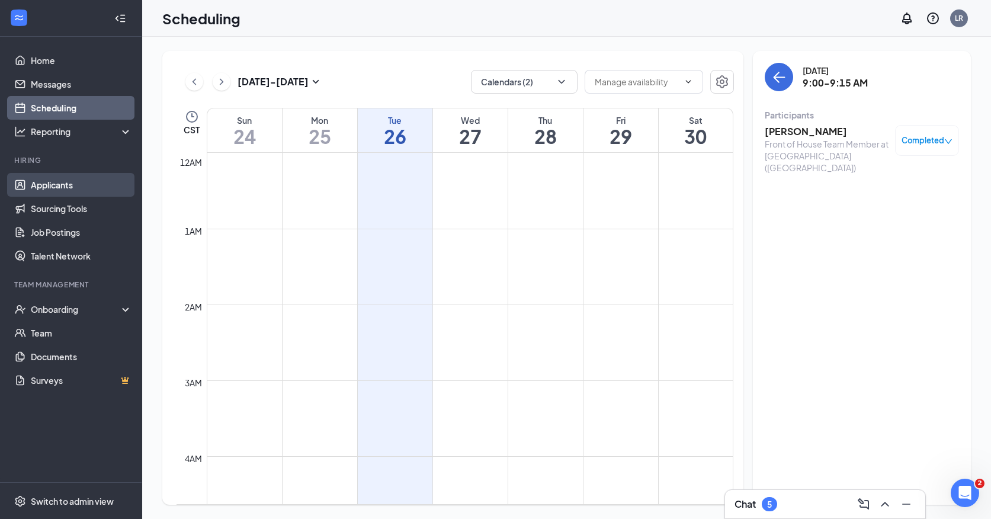
click at [76, 187] on link "Applicants" at bounding box center [81, 185] width 101 height 24
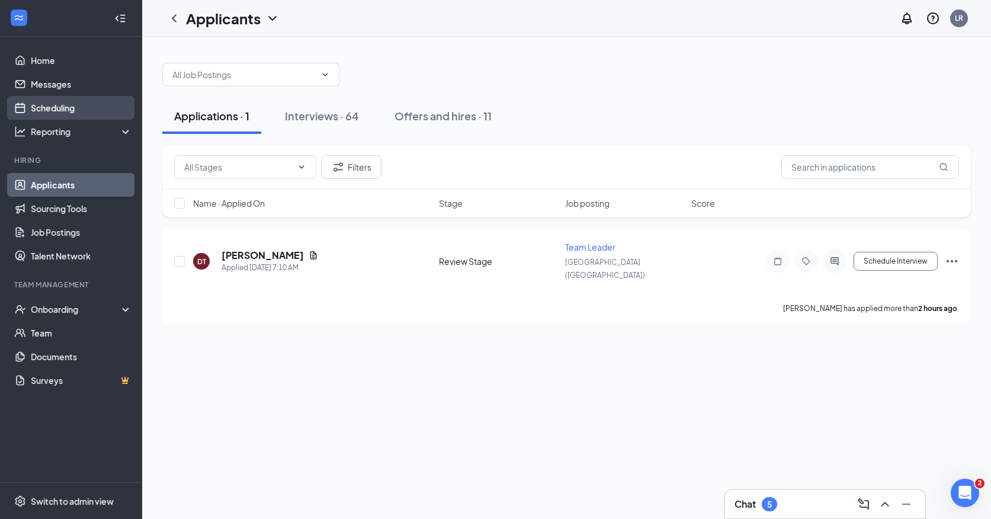
click at [80, 111] on link "Scheduling" at bounding box center [81, 108] width 101 height 24
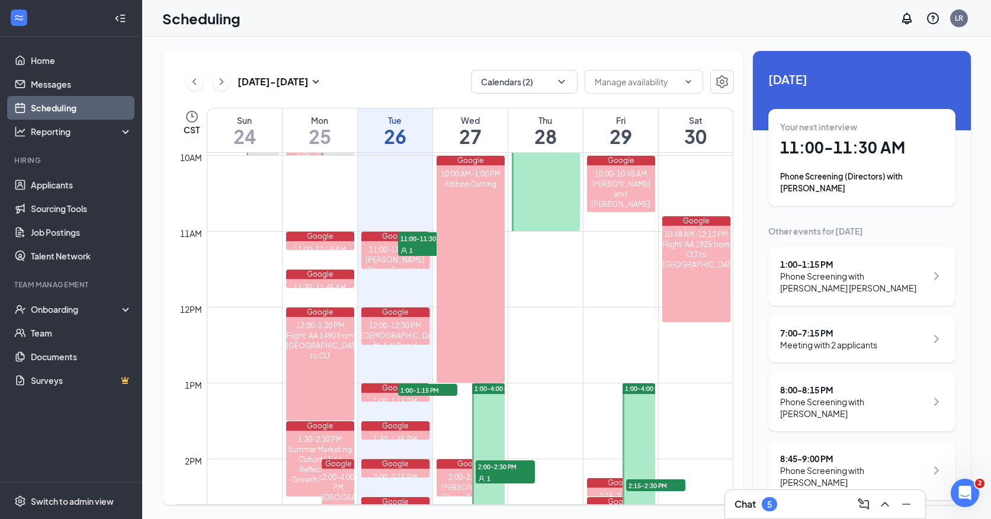
scroll to position [2, 0]
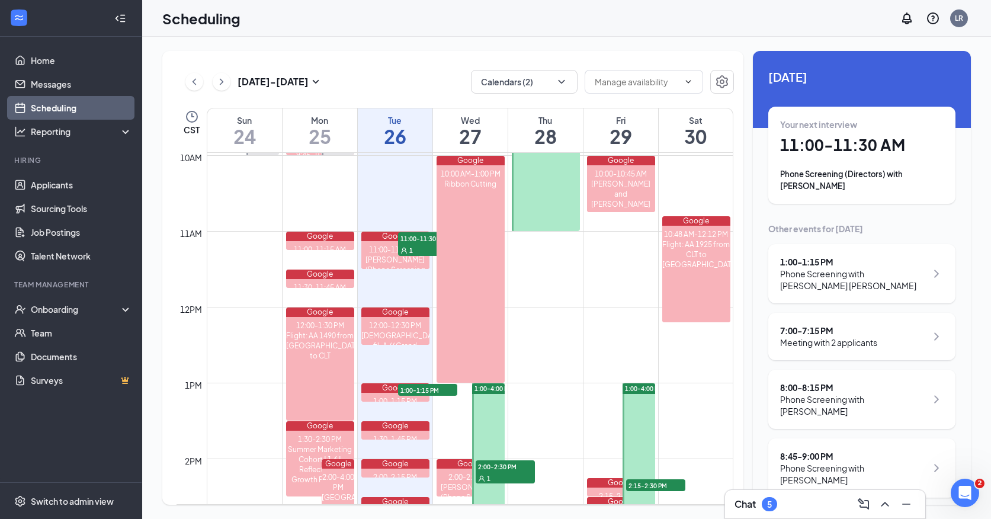
click at [730, 279] on div "Phone Screening with [PERSON_NAME] [PERSON_NAME]" at bounding box center [853, 280] width 146 height 24
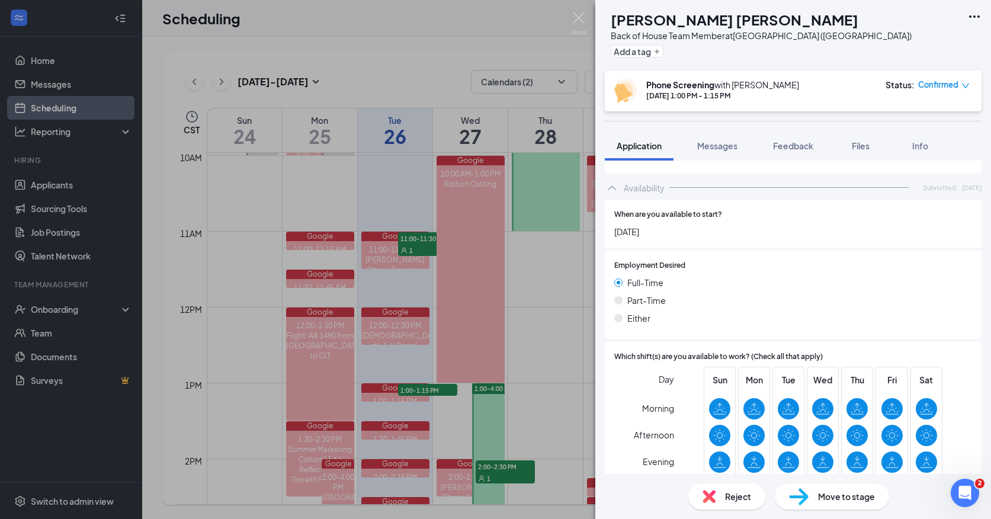
scroll to position [711, 0]
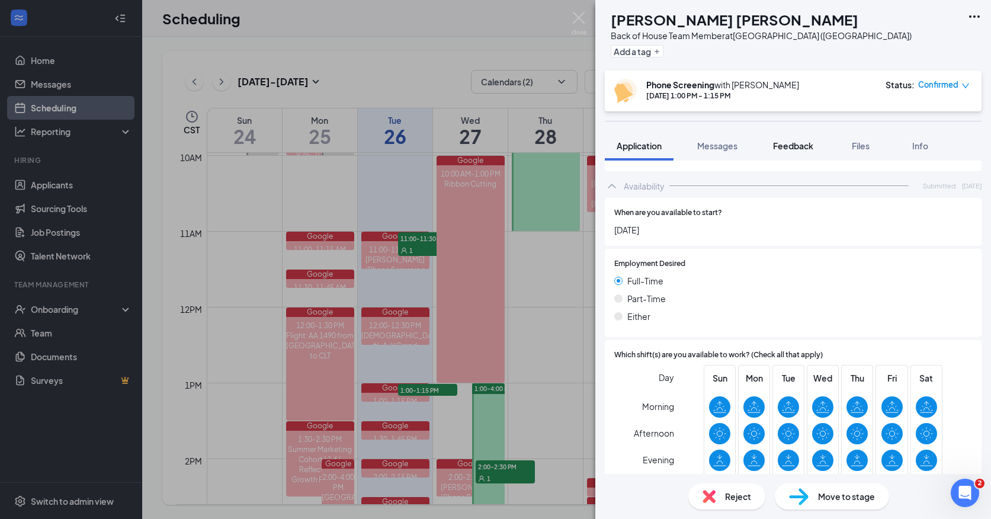
click at [730, 143] on span "Feedback" at bounding box center [793, 145] width 40 height 11
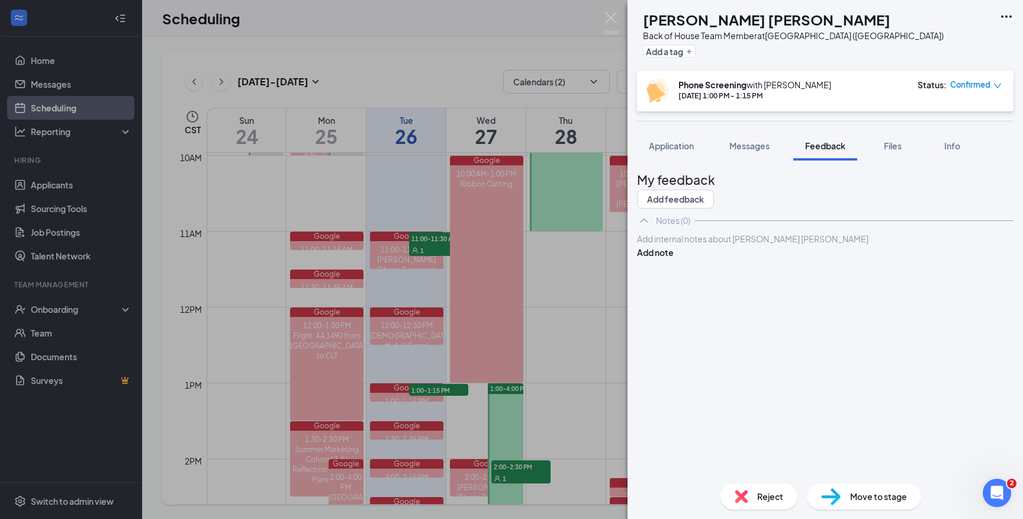
click at [351, 73] on div "[PERSON_NAME] [PERSON_NAME] Back of House Team Member at [GEOGRAPHIC_DATA] ([GE…" at bounding box center [511, 259] width 1023 height 519
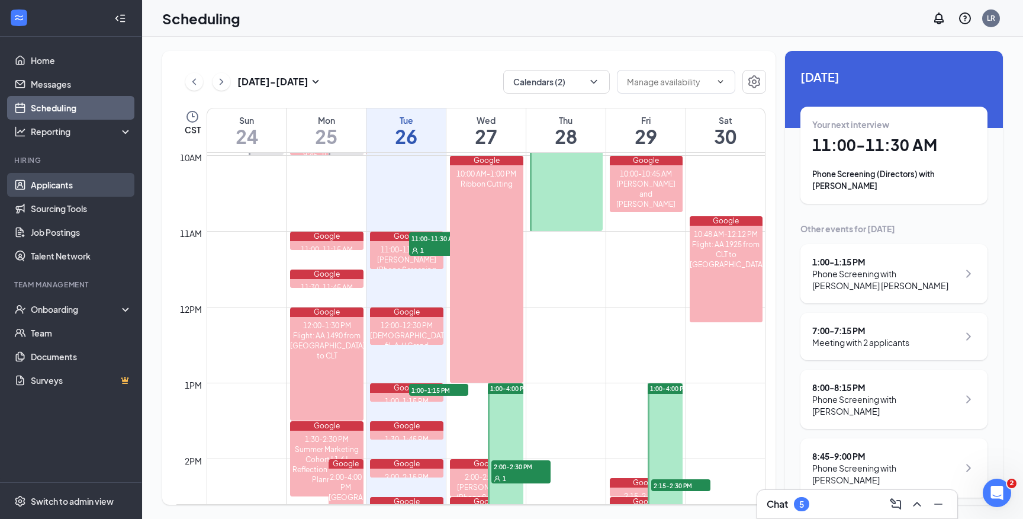
click at [63, 187] on link "Applicants" at bounding box center [81, 185] width 101 height 24
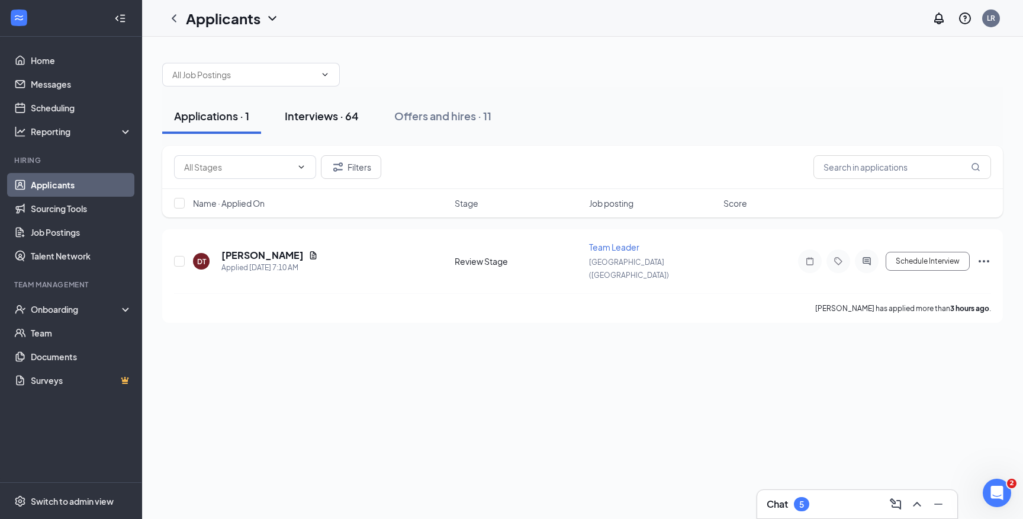
click at [307, 105] on button "Interviews · 64" at bounding box center [322, 116] width 98 height 36
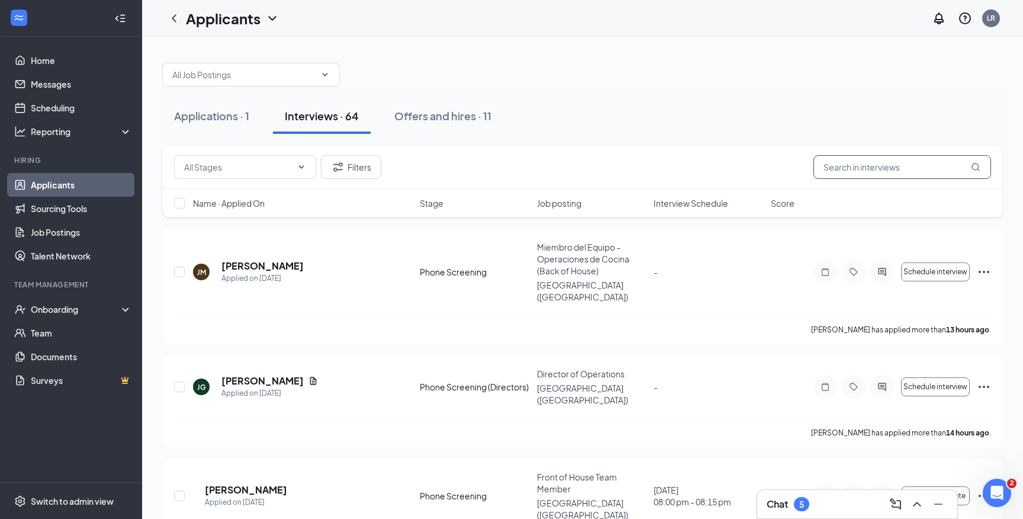
click at [730, 166] on input "text" at bounding box center [903, 167] width 178 height 24
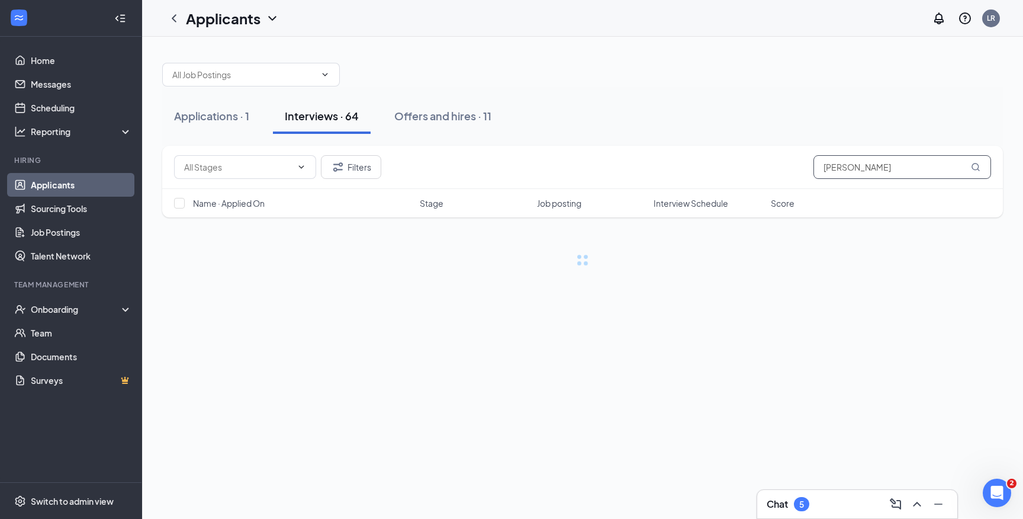
type input "[PERSON_NAME]"
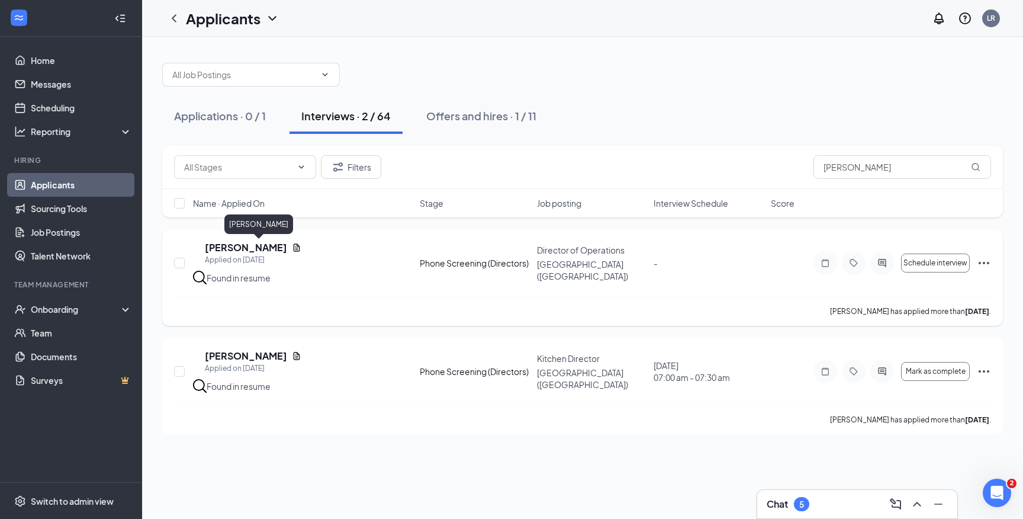
click at [270, 249] on h5 "[PERSON_NAME]" at bounding box center [246, 247] width 82 height 13
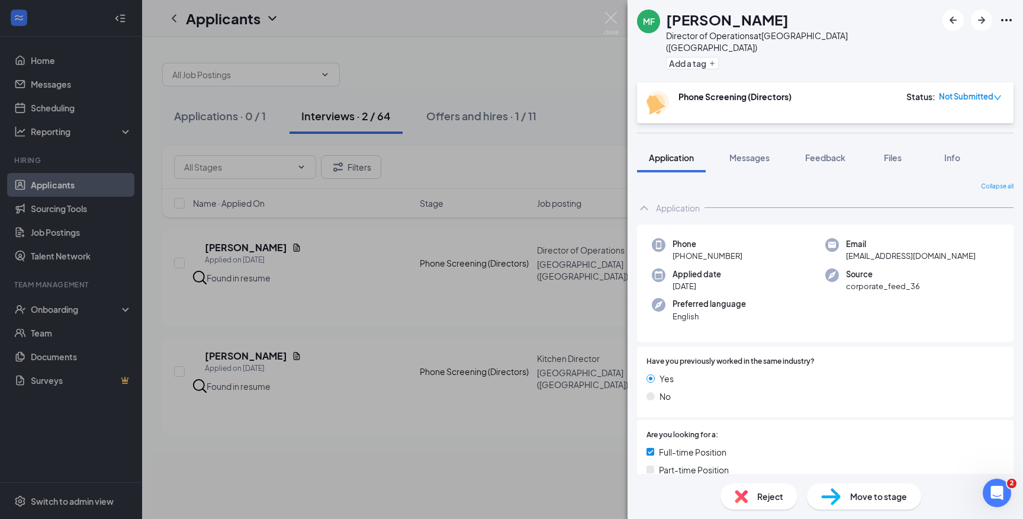
click at [501, 35] on div "[PERSON_NAME] Director of Operations at [GEOGRAPHIC_DATA] ([GEOGRAPHIC_DATA]) A…" at bounding box center [511, 259] width 1023 height 519
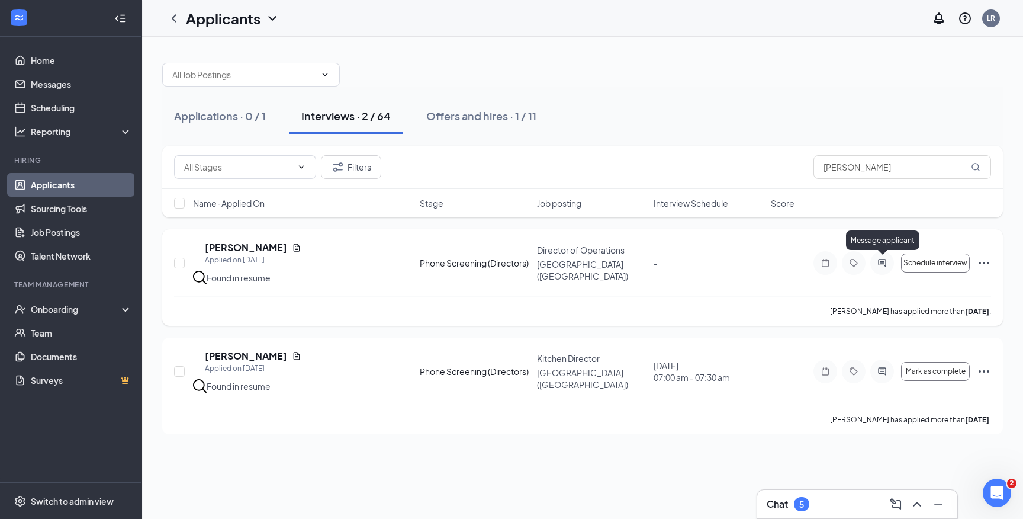
click at [730, 265] on icon "ActiveChat" at bounding box center [882, 262] width 14 height 9
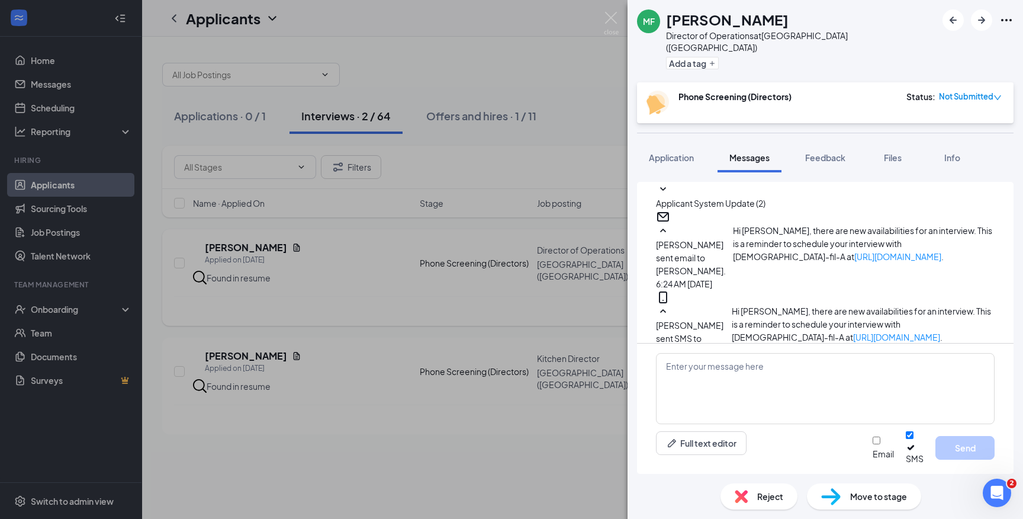
scroll to position [146, 0]
